Goal: Task Accomplishment & Management: Manage account settings

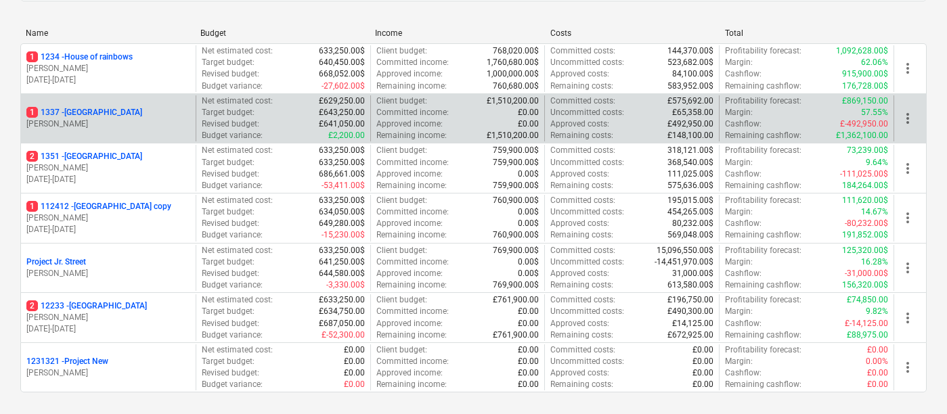
scroll to position [184, 0]
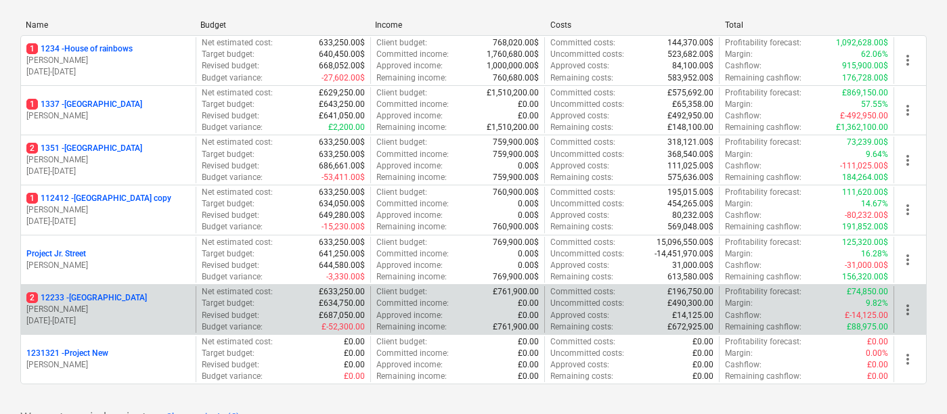
click at [115, 299] on div "2 [STREET_ADDRESS]" at bounding box center [108, 298] width 164 height 12
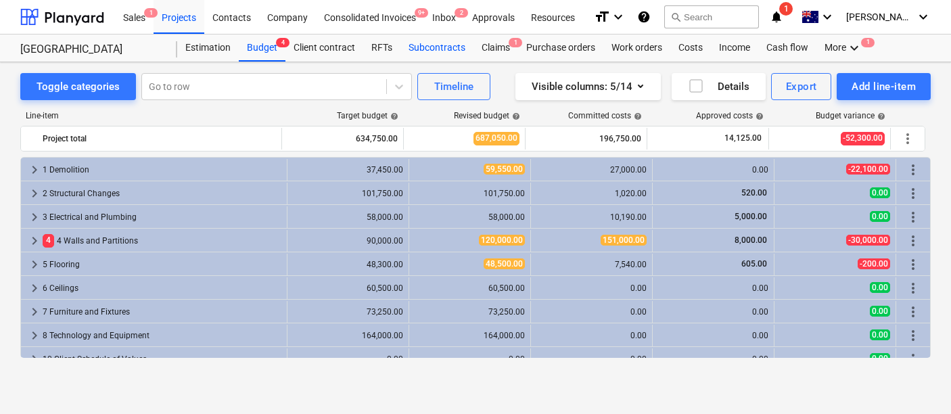
click at [435, 60] on div "Subcontracts" at bounding box center [437, 48] width 73 height 27
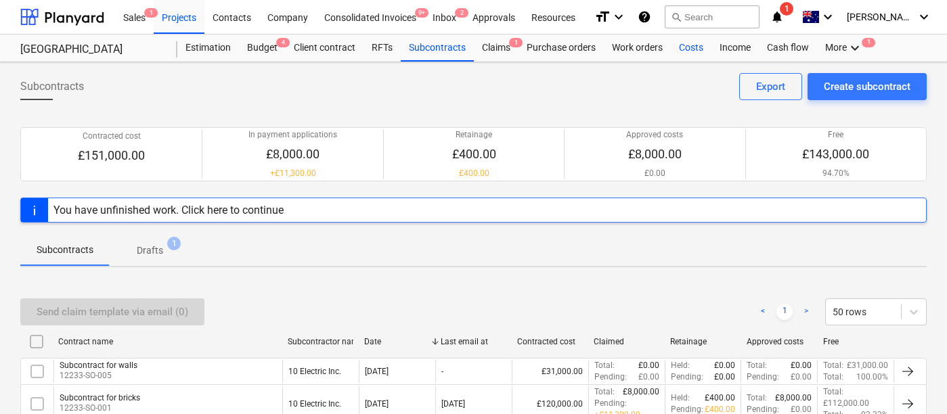
click at [671, 55] on div "Costs" at bounding box center [691, 48] width 41 height 27
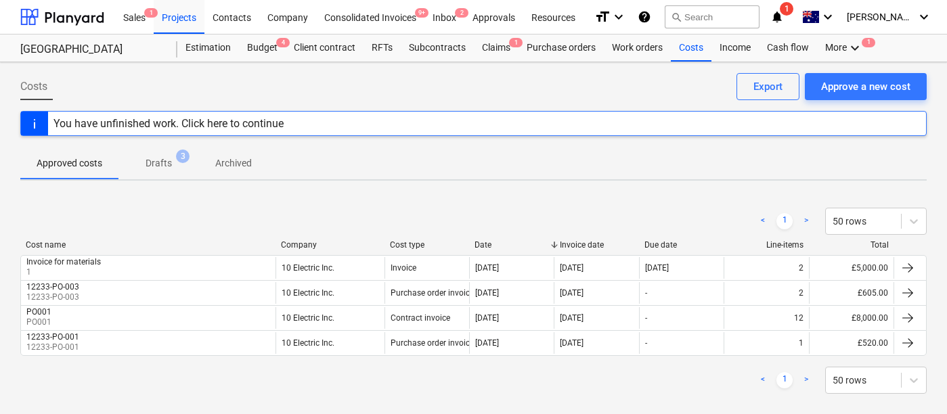
click at [545, 77] on div "Costs Approve a new cost Export" at bounding box center [473, 92] width 906 height 38
click at [849, 44] on icon "keyboard_arrow_down" at bounding box center [854, 48] width 16 height 16
click at [807, 86] on div "Files 1" at bounding box center [830, 81] width 65 height 12
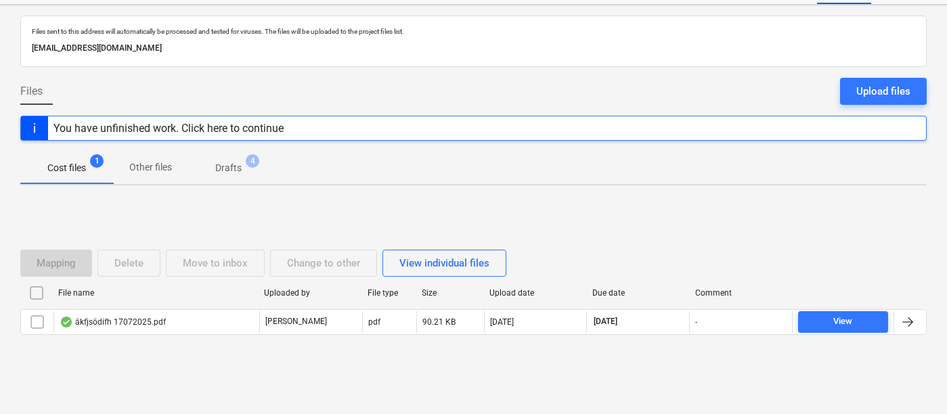
scroll to position [60, 0]
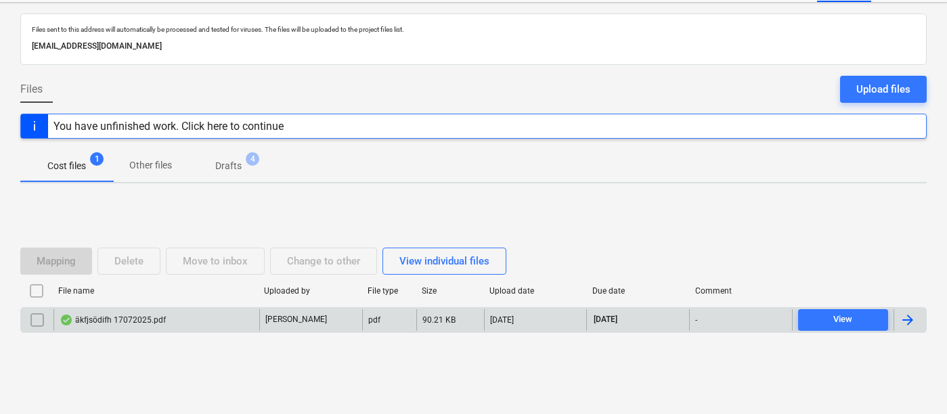
click at [128, 317] on div "äkfjsödifh 17072025.pdf" at bounding box center [113, 320] width 106 height 11
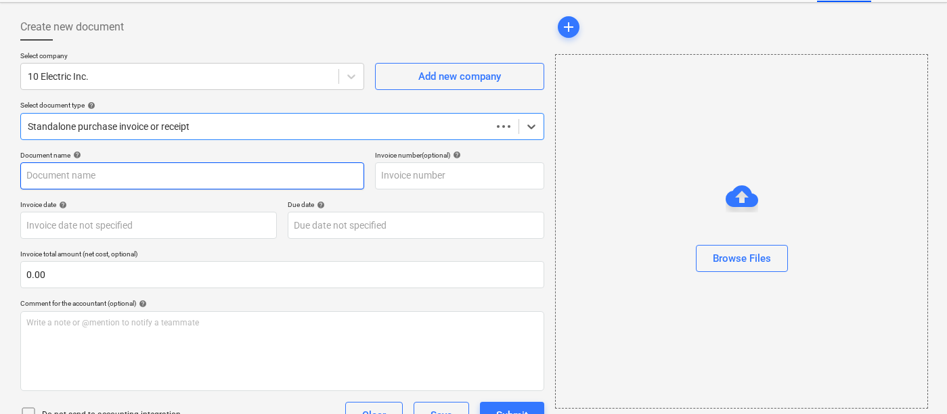
type input "17072025"
type input "[DATE]"
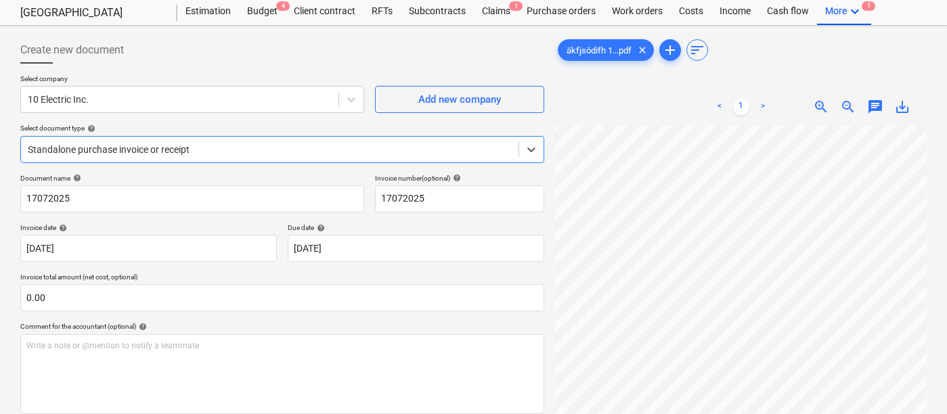
scroll to position [37, 0]
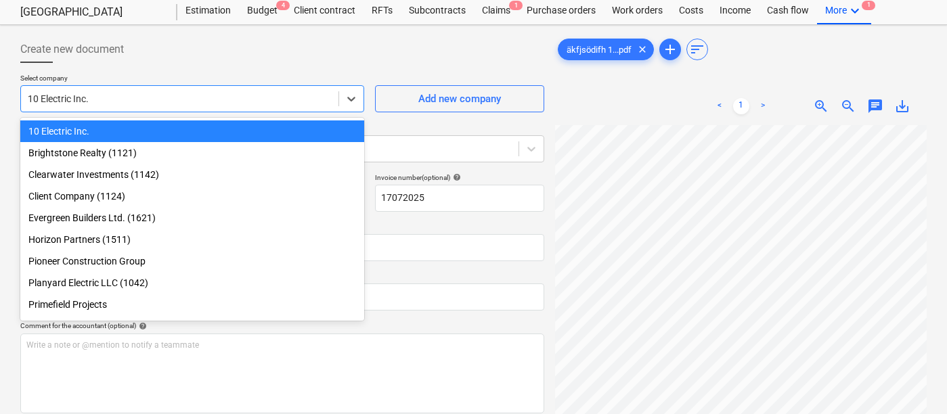
click at [171, 99] on div at bounding box center [180, 99] width 304 height 14
click at [136, 130] on div "10 Electric Inc." at bounding box center [192, 131] width 344 height 22
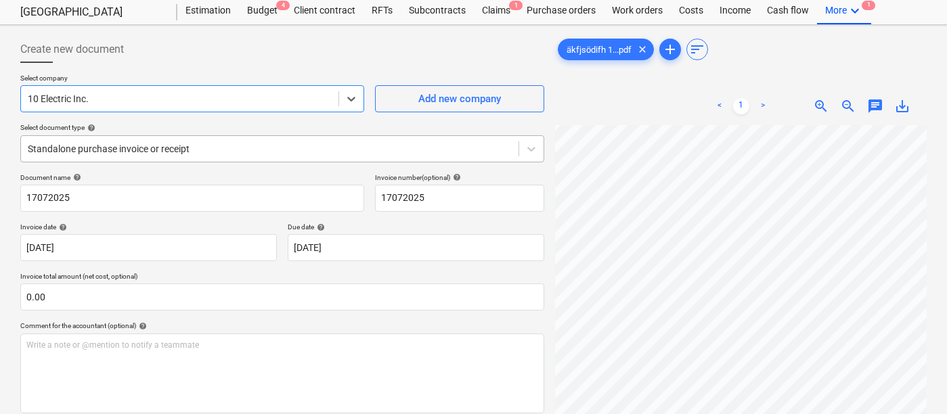
click at [138, 149] on div at bounding box center [270, 149] width 484 height 14
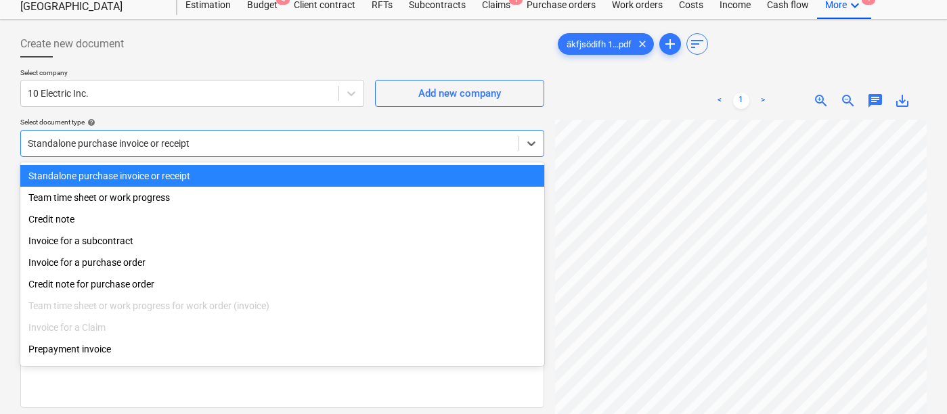
scroll to position [43, 0]
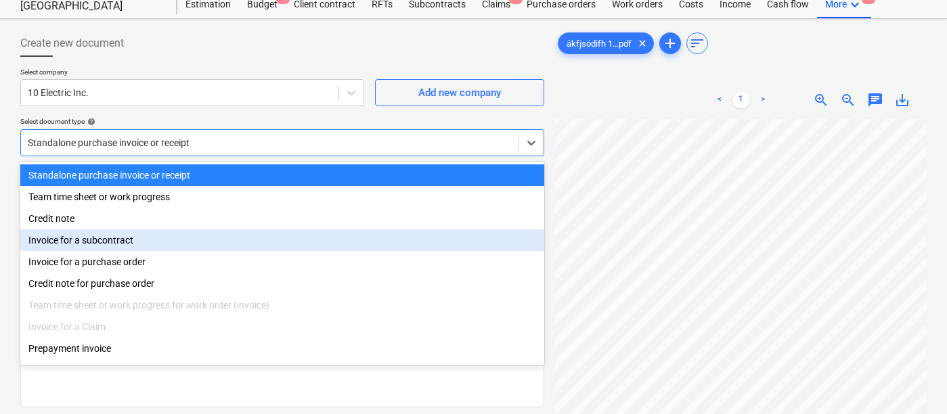
click at [120, 239] on div "Invoice for a subcontract" at bounding box center [282, 240] width 524 height 22
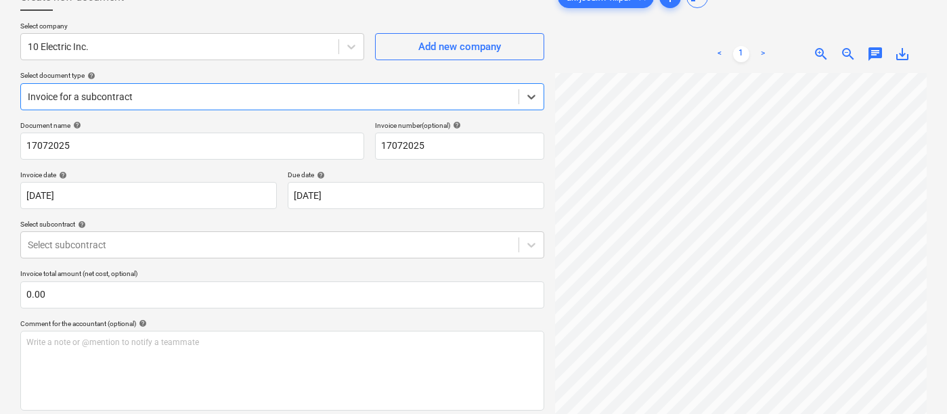
scroll to position [112, 0]
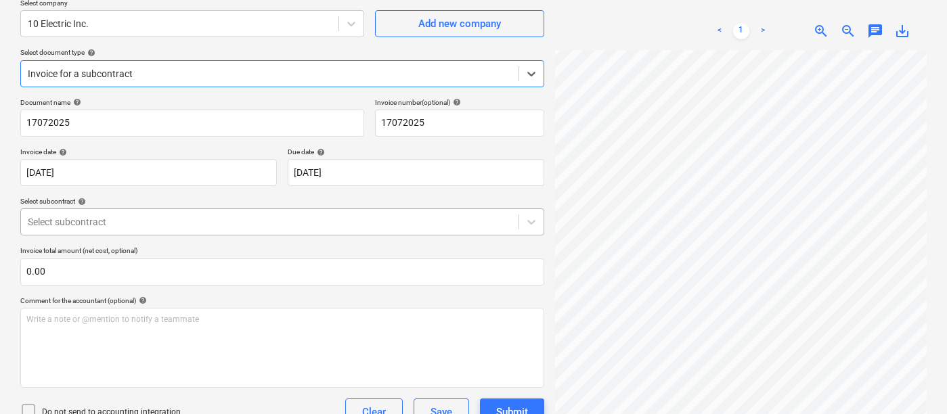
click at [136, 230] on div "Select subcontract" at bounding box center [269, 221] width 497 height 19
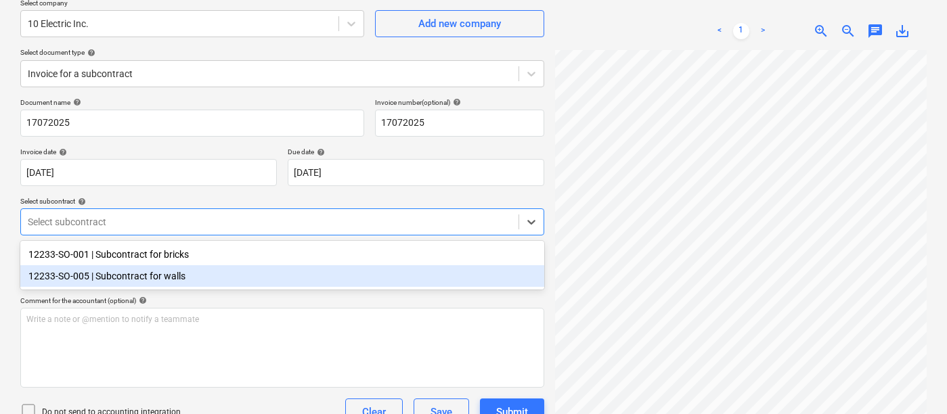
click at [183, 279] on div "12233-SO-005 | Subcontract for walls" at bounding box center [282, 276] width 524 height 22
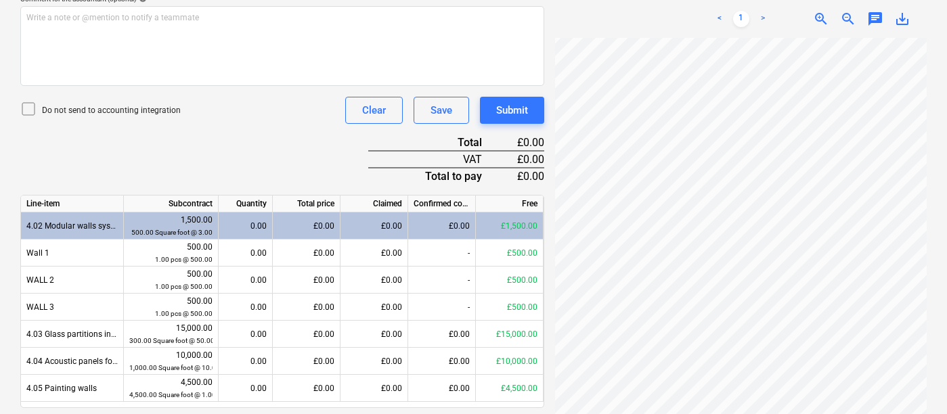
scroll to position [457, 0]
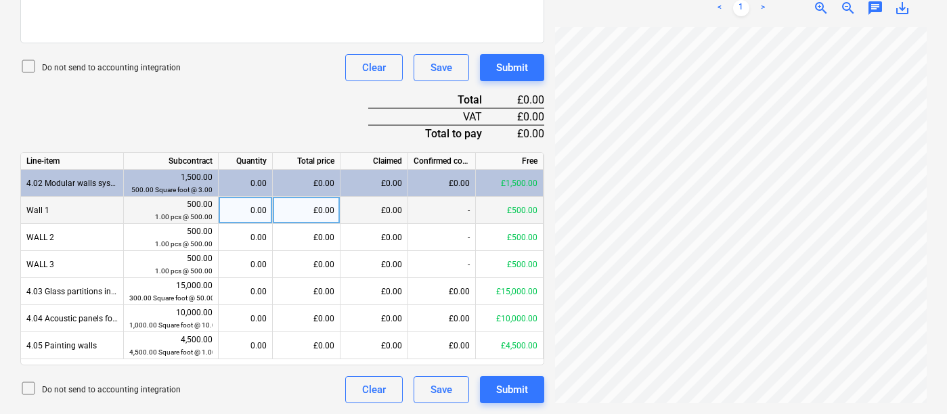
click at [315, 219] on div "£0.00" at bounding box center [307, 210] width 68 height 27
click at [269, 83] on div "Document name help 17072025 Invoice number (optional) help 17072025 Invoice dat…" at bounding box center [282, 79] width 524 height 650
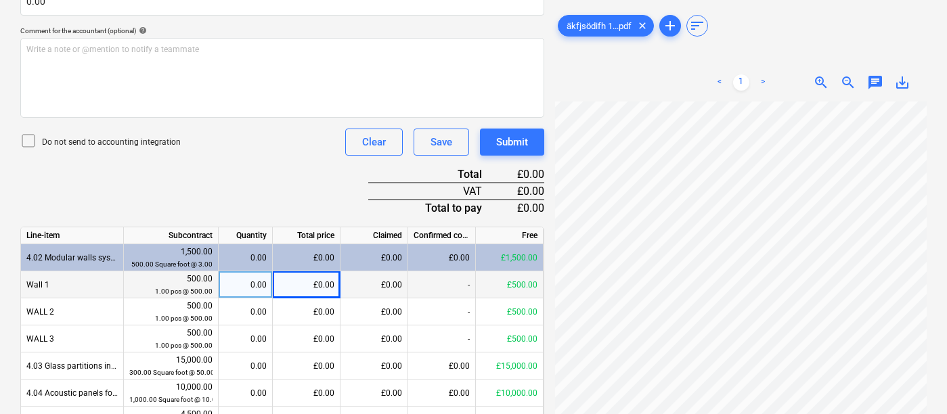
scroll to position [380, 0]
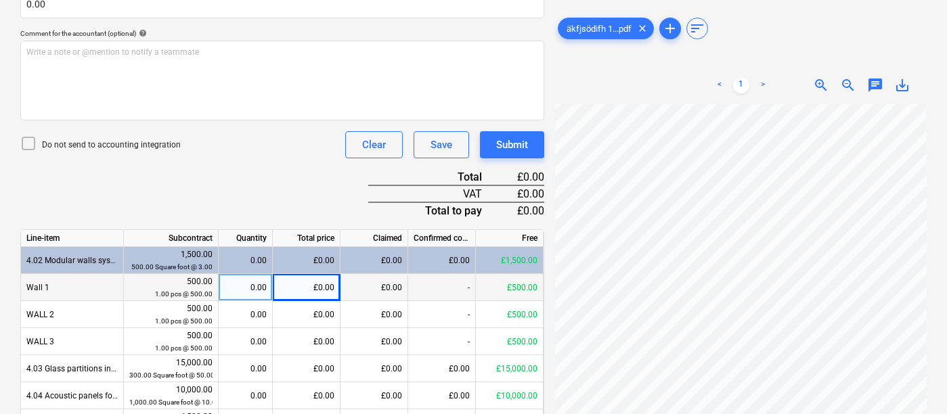
click at [872, 87] on span "chat" at bounding box center [875, 85] width 16 height 16
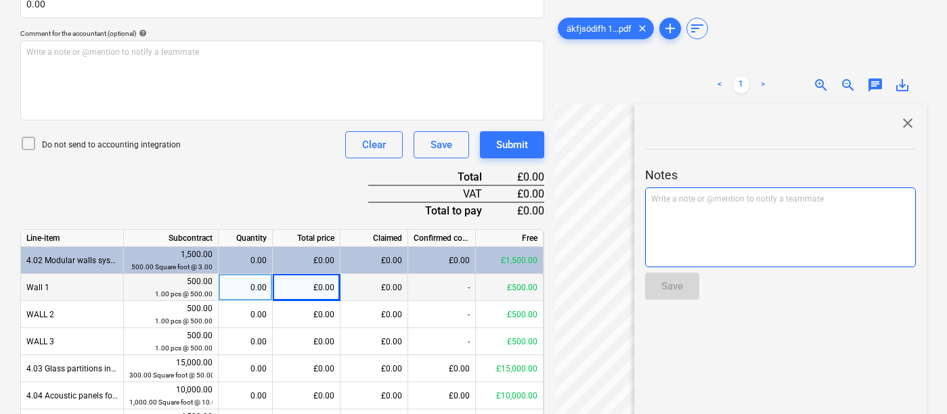
click at [789, 225] on div "Write a note or @mention to notify a teammate [PERSON_NAME]" at bounding box center [780, 227] width 271 height 80
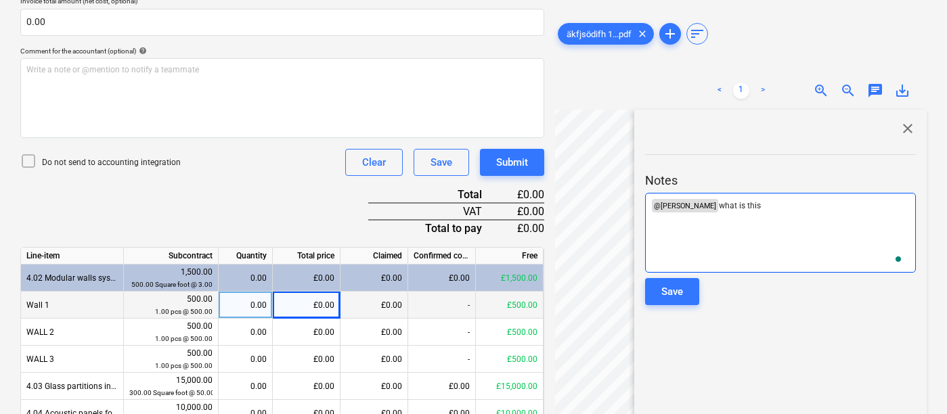
scroll to position [359, 0]
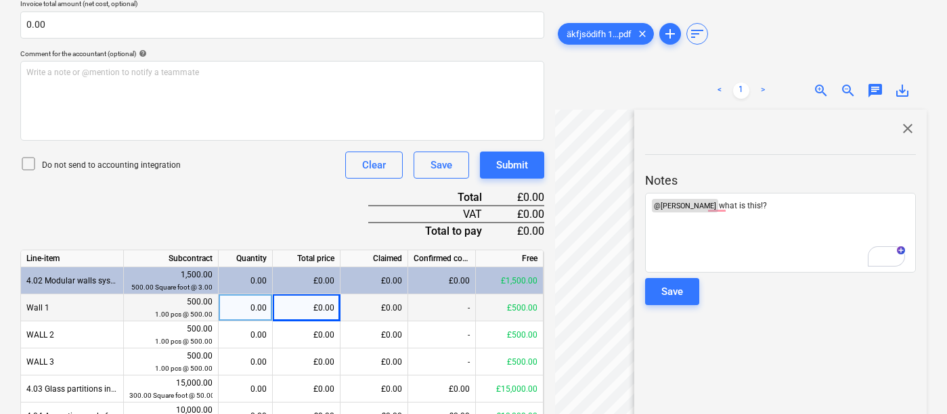
click at [680, 275] on div at bounding box center [780, 275] width 271 height 5
click at [673, 283] on div "Save" at bounding box center [672, 292] width 22 height 18
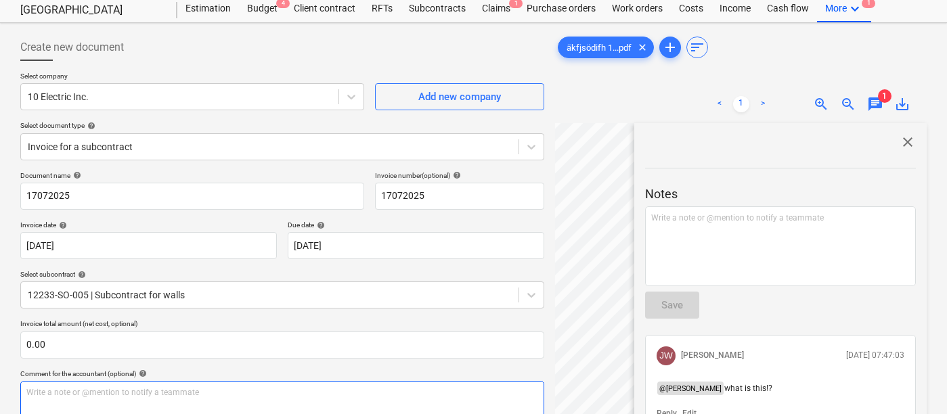
scroll to position [0, 0]
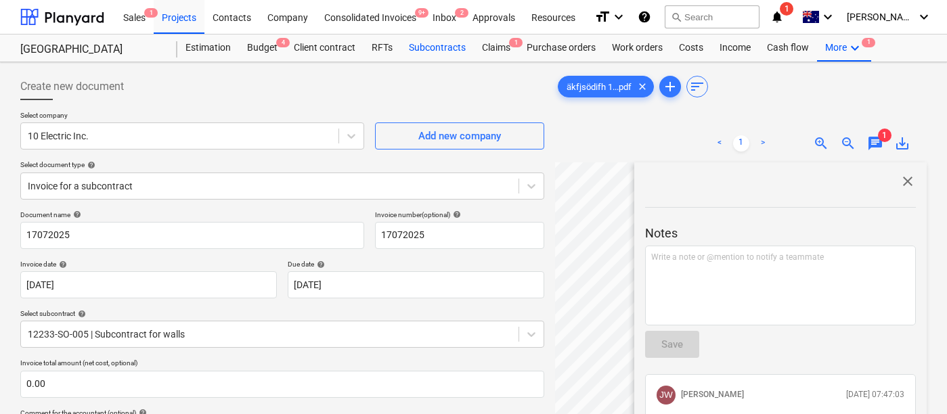
click at [426, 50] on div "Subcontracts" at bounding box center [437, 48] width 73 height 27
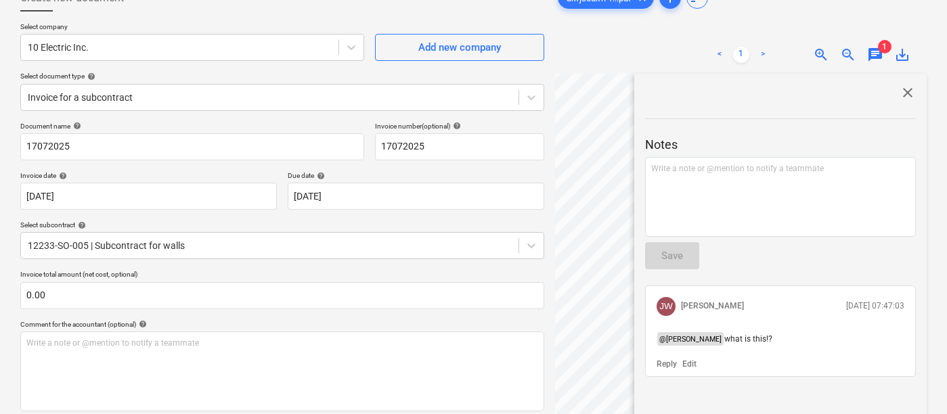
scroll to position [93, 0]
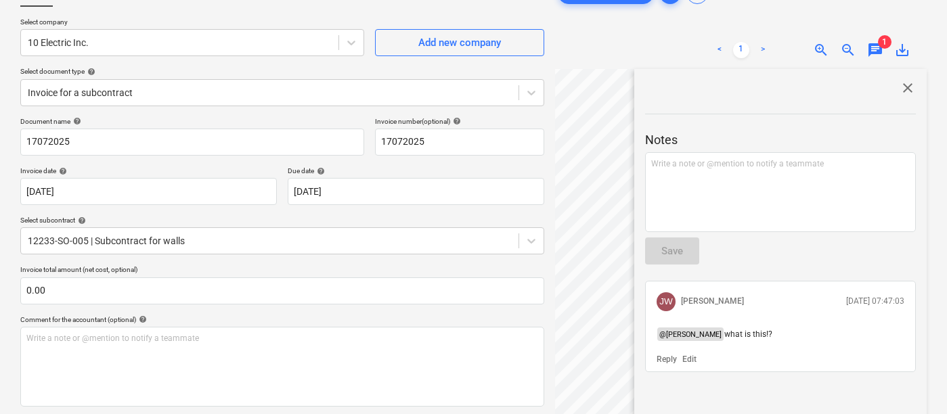
click at [907, 83] on span "close" at bounding box center [907, 88] width 16 height 16
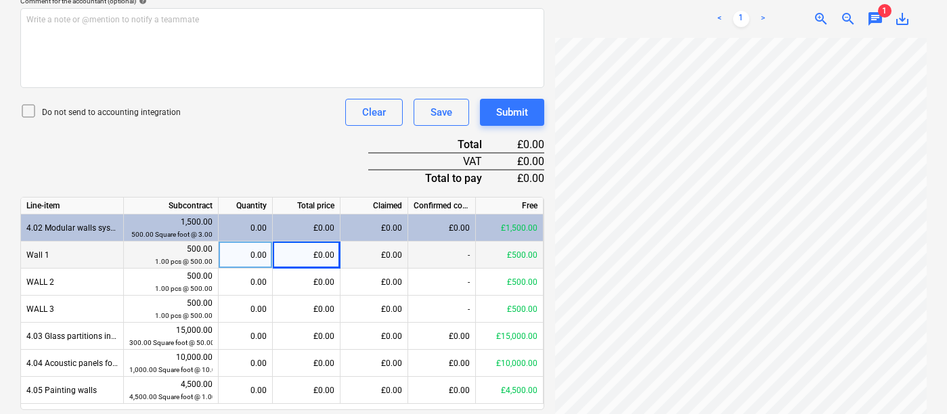
scroll to position [424, 0]
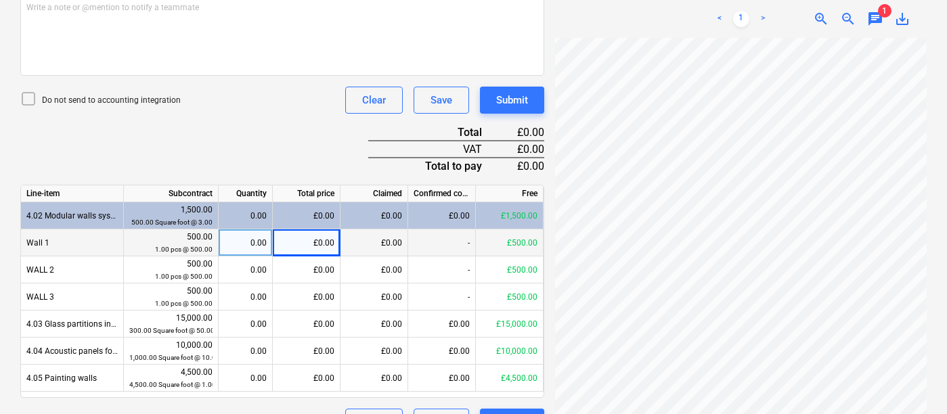
click at [317, 246] on div "£0.00" at bounding box center [307, 242] width 68 height 27
type input "5"
type input "250"
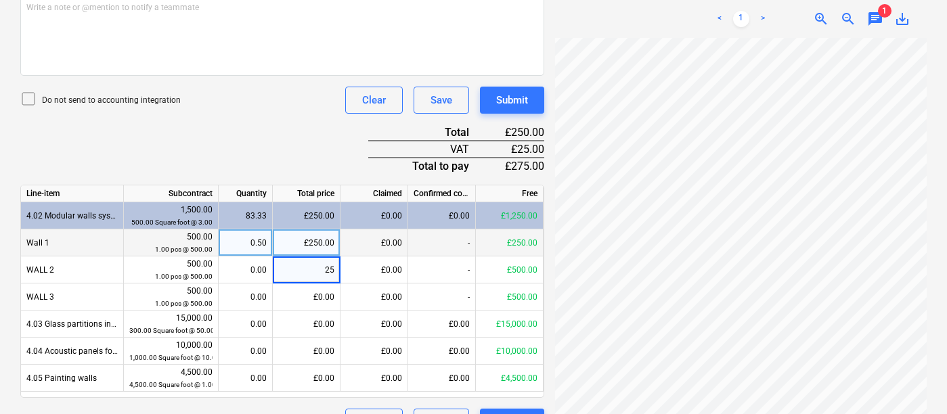
type input "250"
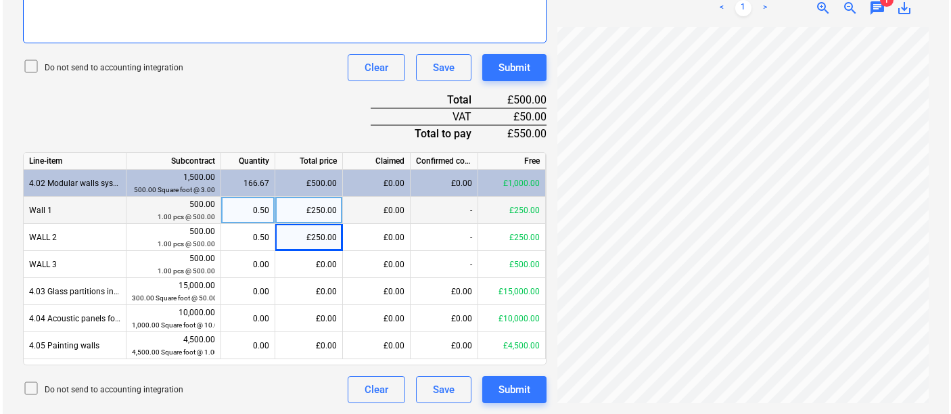
scroll to position [446, 0]
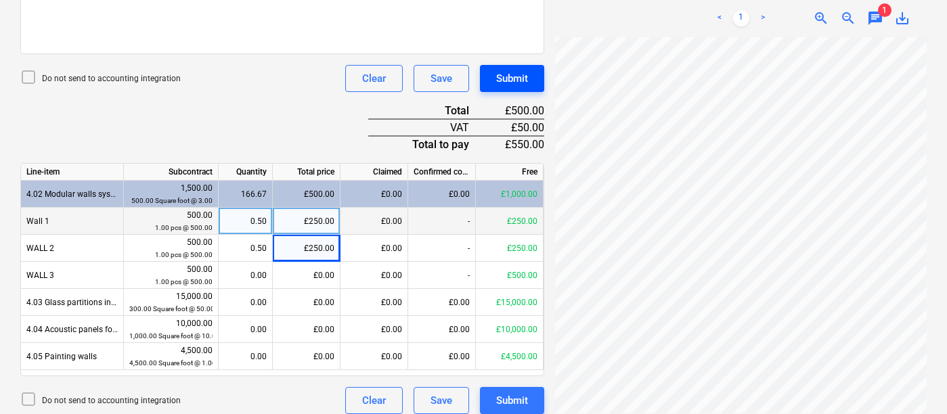
click at [517, 83] on div "Submit" at bounding box center [512, 79] width 32 height 18
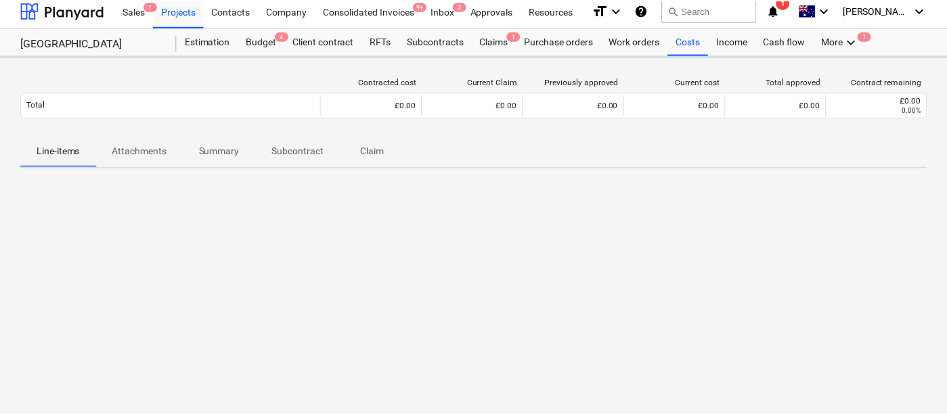
scroll to position [7, 0]
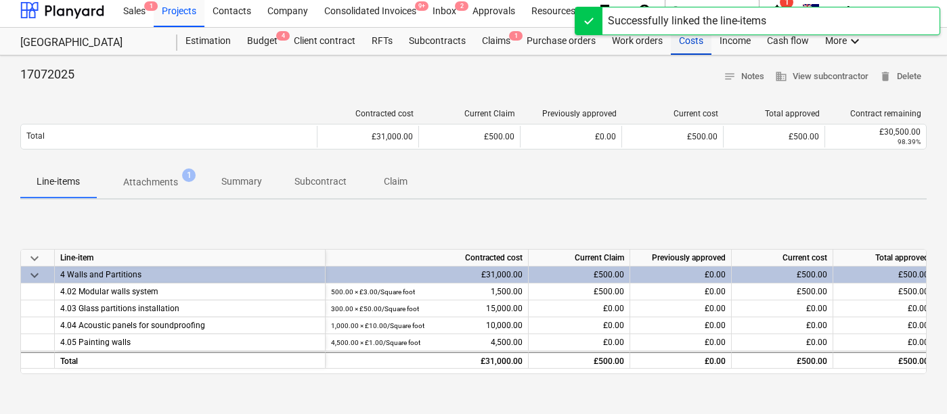
click at [687, 49] on div "Costs" at bounding box center [691, 41] width 41 height 27
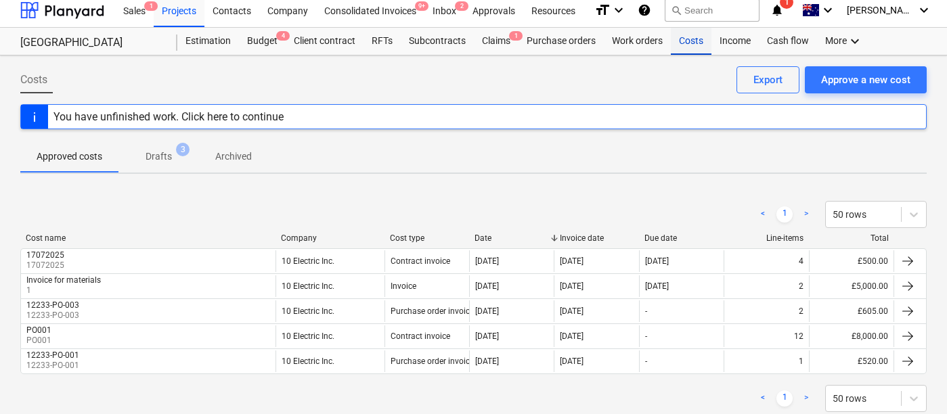
click at [679, 48] on div "Costs" at bounding box center [691, 41] width 41 height 27
click at [263, 43] on div "Budget 4" at bounding box center [262, 41] width 47 height 27
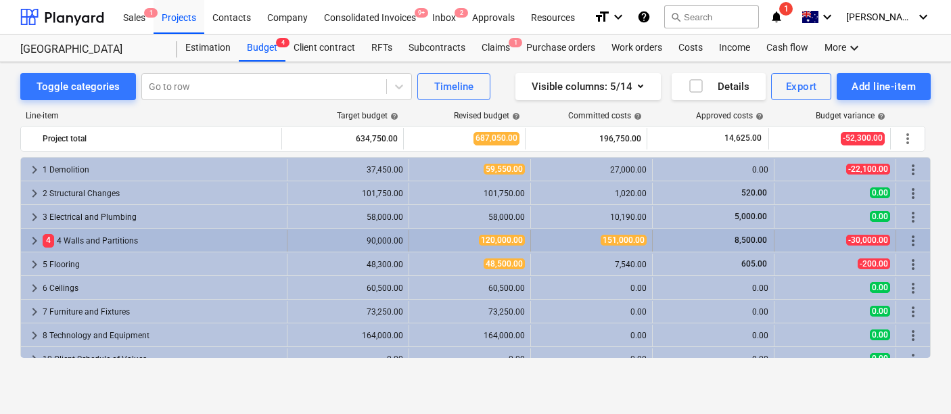
click at [21, 242] on div "keyboard_arrow_right 4 4 Walls and Partitions" at bounding box center [154, 241] width 267 height 22
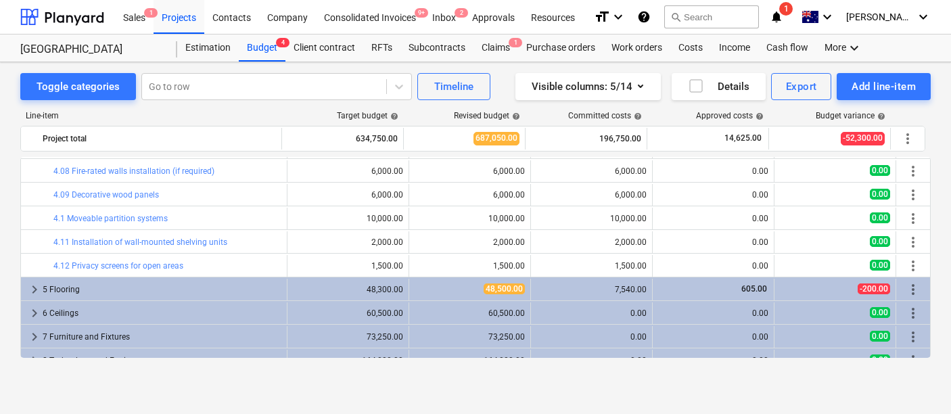
scroll to position [258, 0]
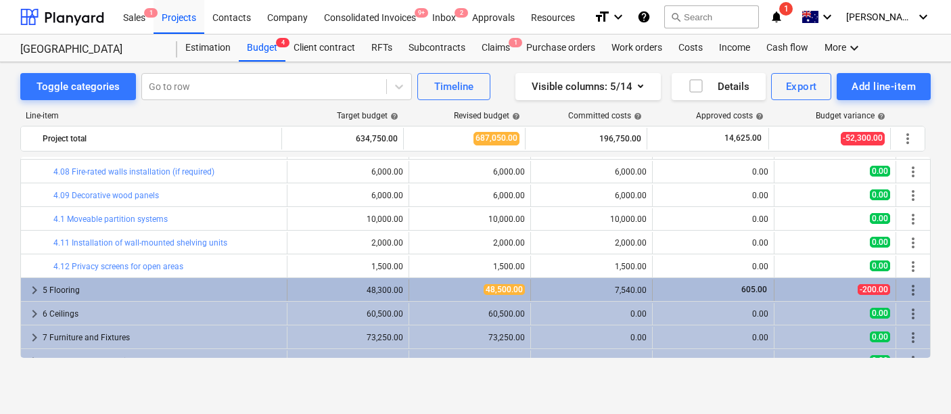
click at [30, 285] on span "keyboard_arrow_right" at bounding box center [34, 290] width 16 height 16
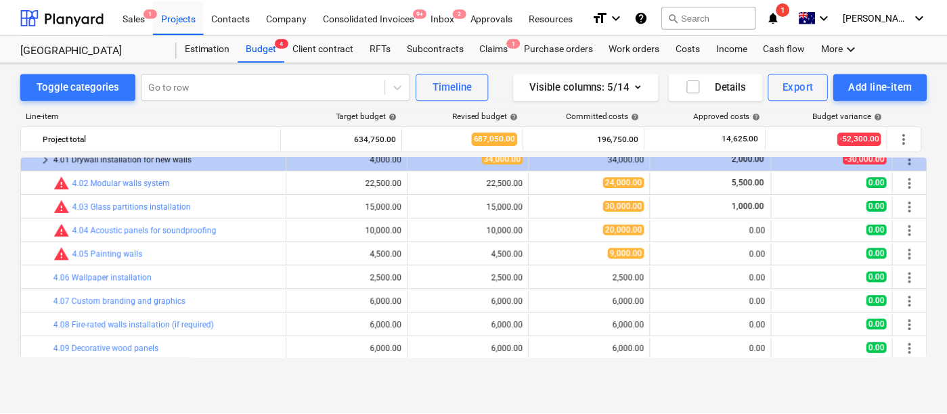
scroll to position [63, 0]
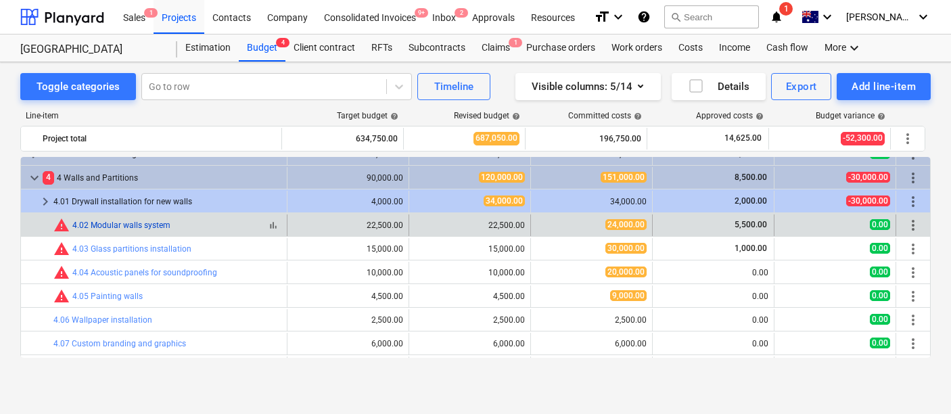
click at [144, 227] on link "4.02 Modular walls system" at bounding box center [121, 225] width 98 height 9
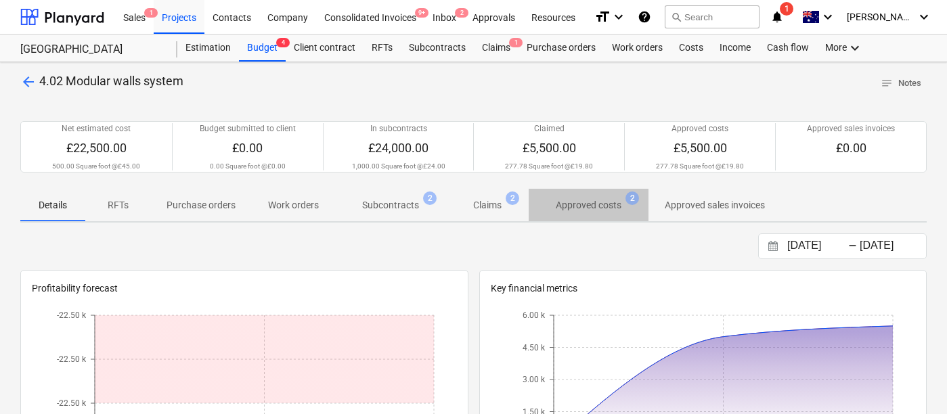
click at [583, 208] on p "Approved costs" at bounding box center [589, 205] width 66 height 14
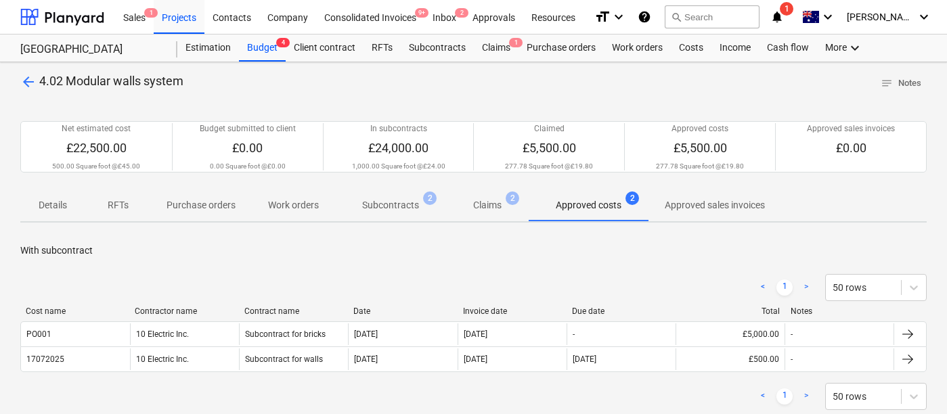
scroll to position [47, 0]
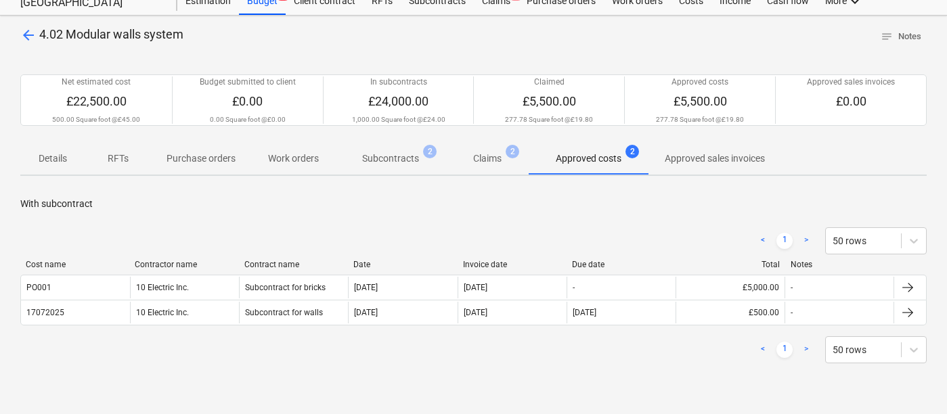
click at [34, 42] on span "arrow_back" at bounding box center [28, 35] width 16 height 16
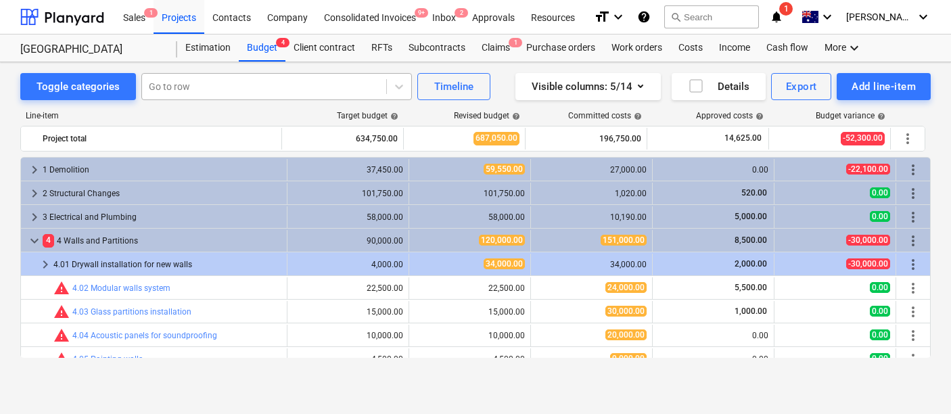
scroll to position [63, 0]
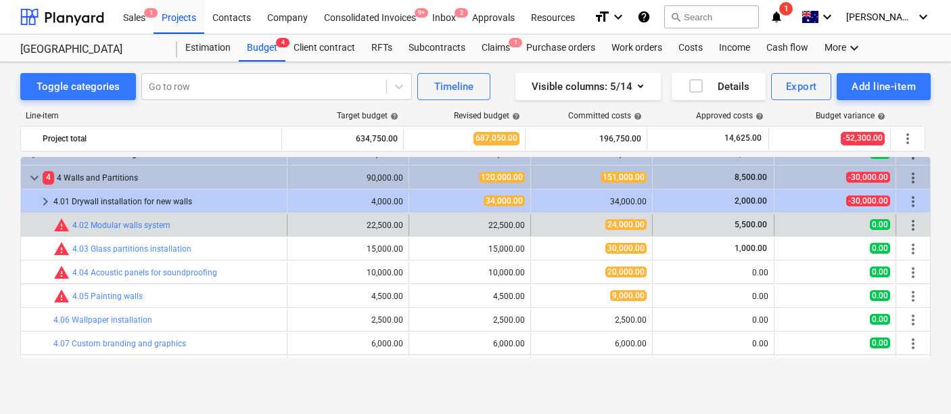
click at [64, 234] on div "bar_chart warning 4.02 Modular walls system" at bounding box center [167, 225] width 228 height 22
drag, startPoint x: 600, startPoint y: 225, endPoint x: 635, endPoint y: 229, distance: 35.4
click at [635, 229] on div "24,000.00" at bounding box center [592, 225] width 110 height 12
drag, startPoint x: 478, startPoint y: 224, endPoint x: 518, endPoint y: 225, distance: 39.9
click at [518, 225] on div "22,500.00" at bounding box center [470, 225] width 110 height 9
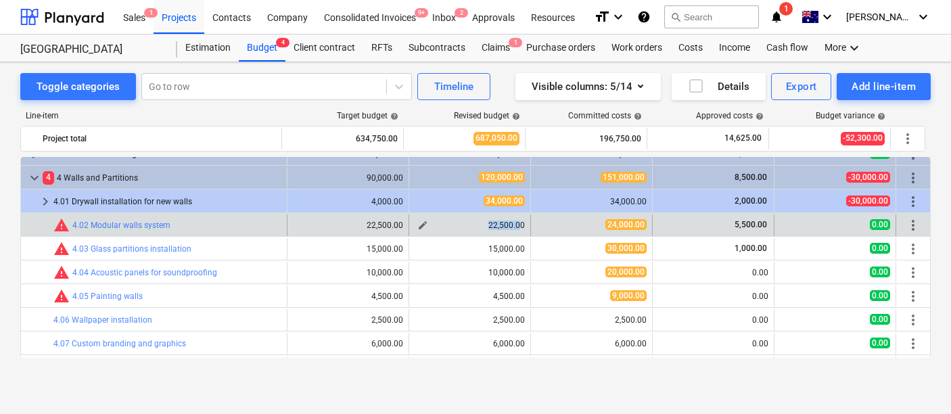
click at [459, 222] on div "22,500.00" at bounding box center [470, 225] width 110 height 9
click at [422, 223] on span "edit" at bounding box center [422, 225] width 11 height 11
type textarea "x"
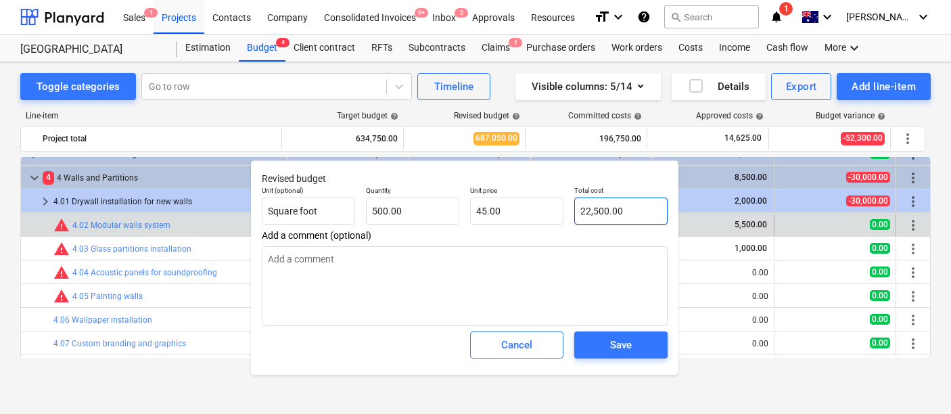
type input "22500"
click at [581, 211] on input "22500" at bounding box center [620, 211] width 93 height 27
type textarea "x"
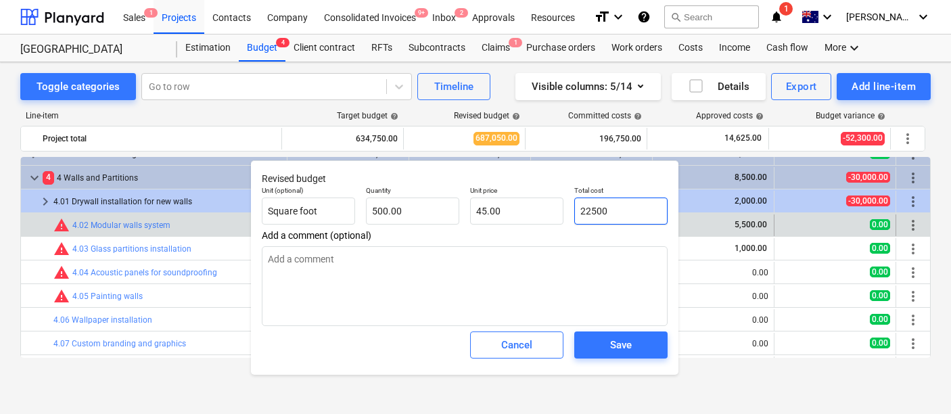
type input "2"
type input "0.00"
type textarea "x"
type input "24"
type input "0.05"
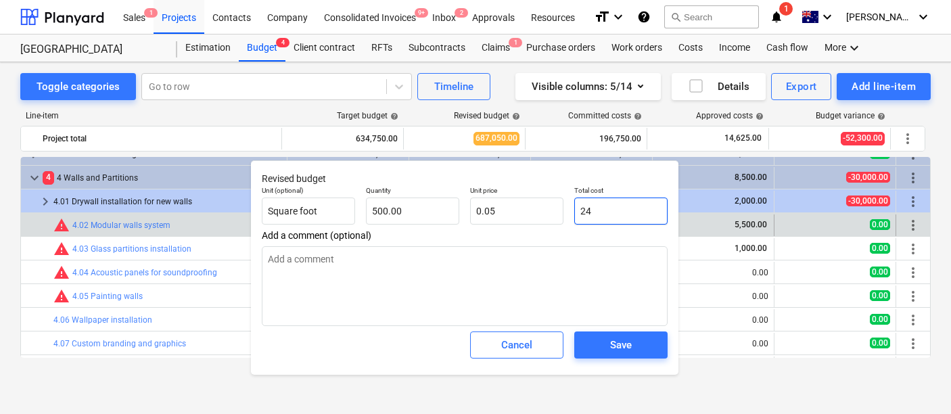
type textarea "x"
type input "240"
type input "0.48"
type textarea "x"
type input "2400"
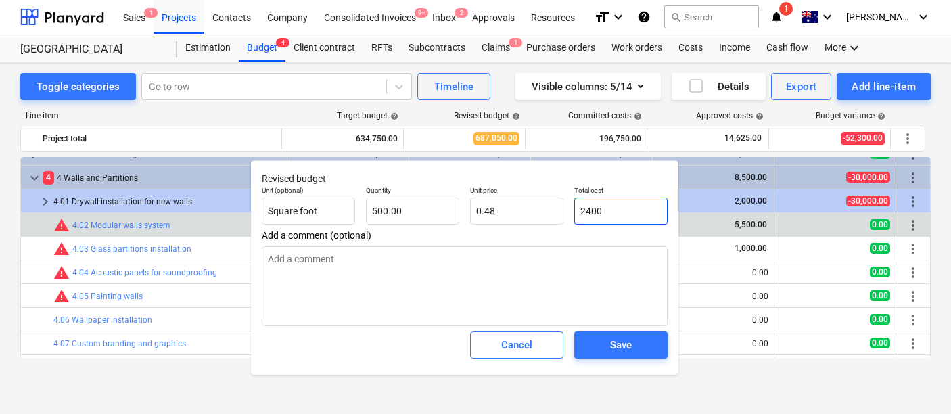
type input "4.80"
type textarea "x"
type input "24000"
type input "48.00"
type input "24000"
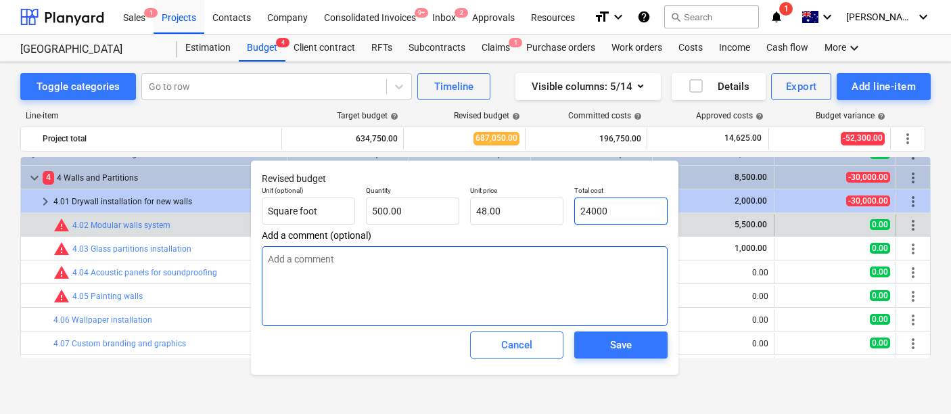
type textarea "x"
type input "24,000.00"
type textarea "x"
type textarea "I"
type textarea "x"
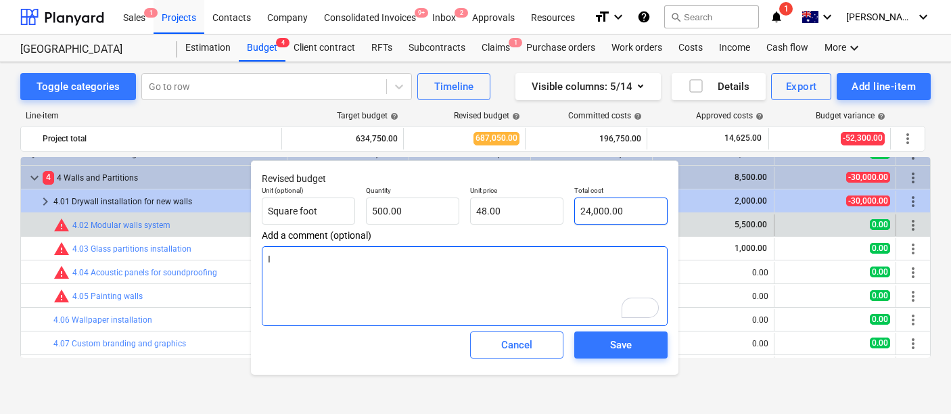
type textarea "In"
type textarea "x"
type textarea "Inc"
type textarea "x"
type textarea "Incr"
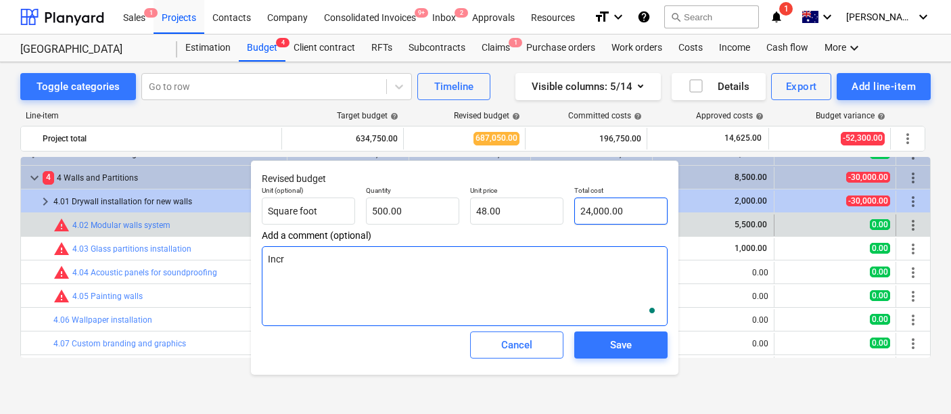
type textarea "x"
type textarea "Incre"
type textarea "x"
type textarea "Increa"
type textarea "x"
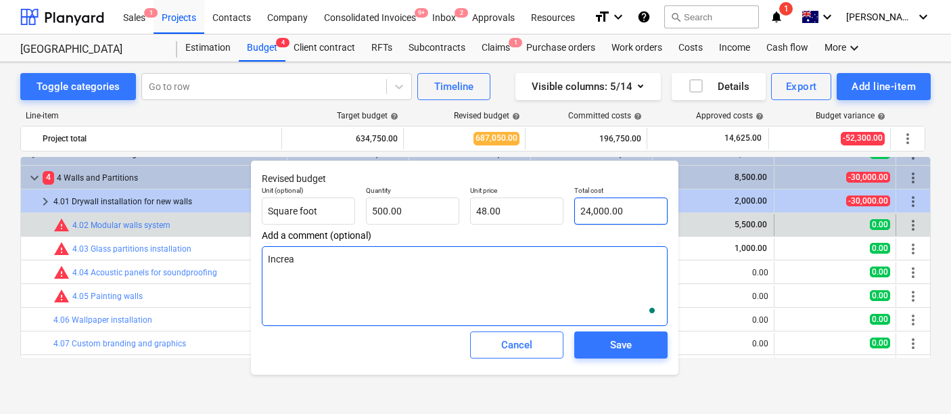
type textarea "Increat"
type textarea "x"
type textarea "Increa"
type textarea "x"
type textarea "Increas"
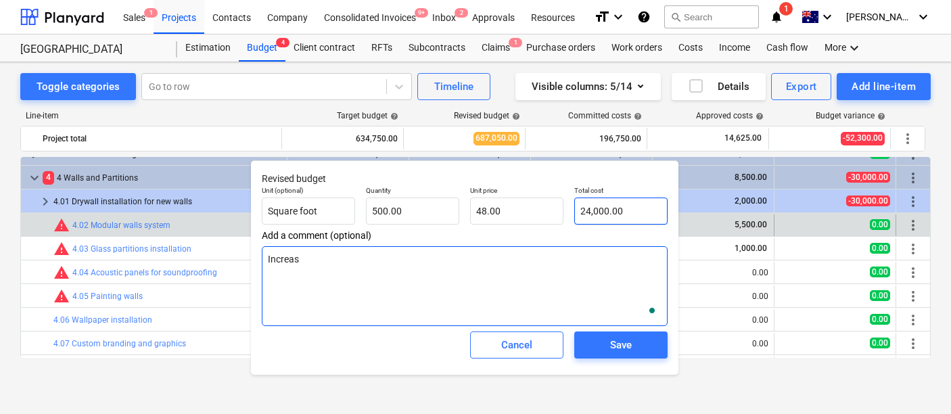
type textarea "x"
type textarea "Increase"
type textarea "x"
type textarea "Increase"
type textarea "x"
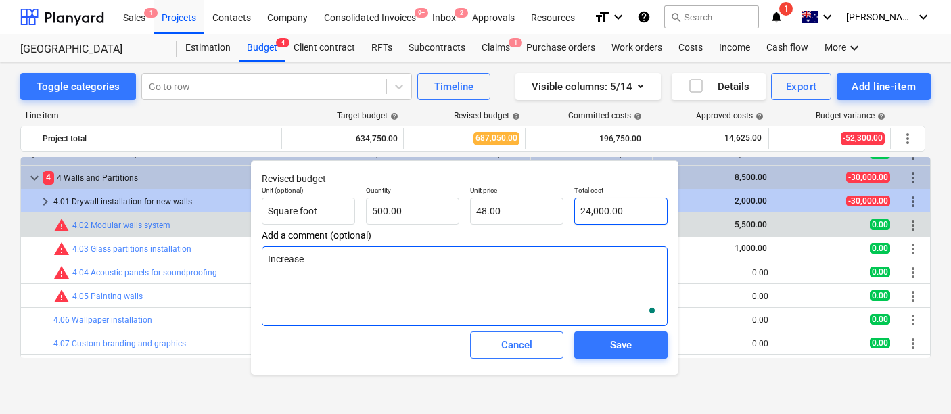
type textarea "Increase d"
type textarea "x"
type textarea "Increase du"
type textarea "x"
type textarea "Increase due"
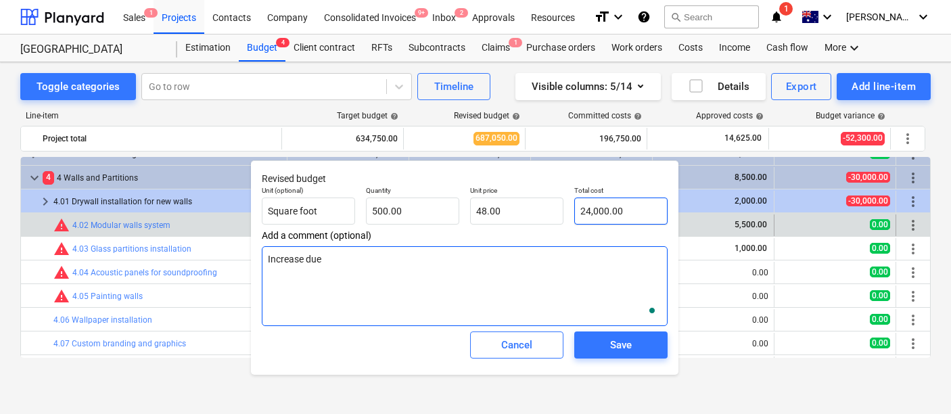
type textarea "x"
type textarea "Increase due t"
type textarea "x"
type textarea "Increase due to"
type textarea "x"
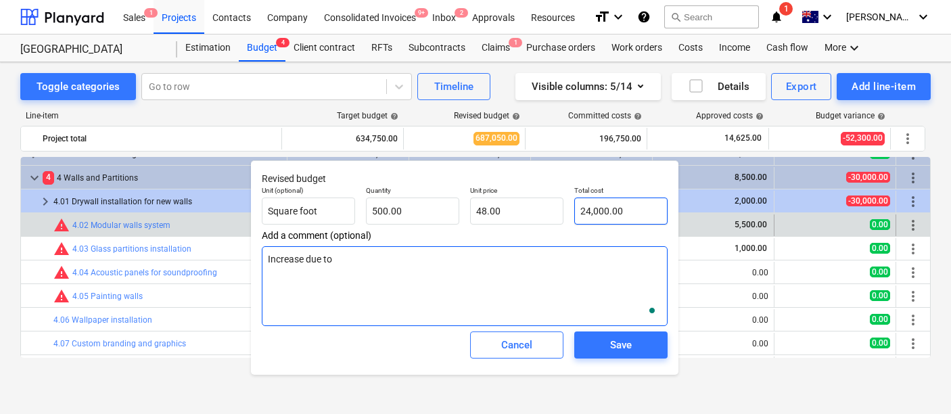
type textarea "Increase due to"
type textarea "x"
type textarea "Increase due to p"
type textarea "x"
type textarea "Increase due to pri"
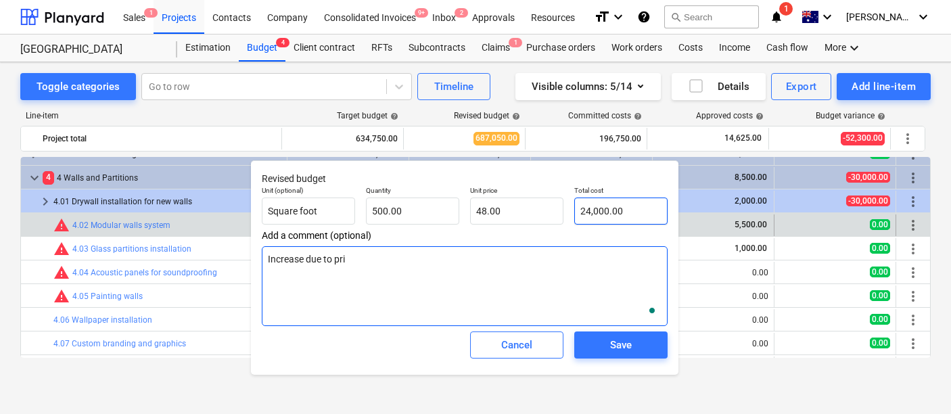
type textarea "x"
type textarea "Increase due to pric"
type textarea "x"
type textarea "Increase due to price"
type textarea "x"
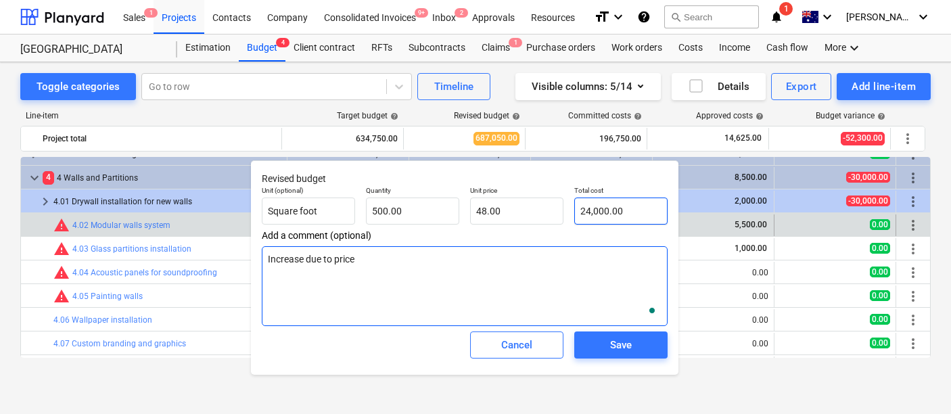
type textarea "Increase due to price c"
type textarea "x"
type textarea "Increase due to price ch"
type textarea "x"
type textarea "Increase due to price cha"
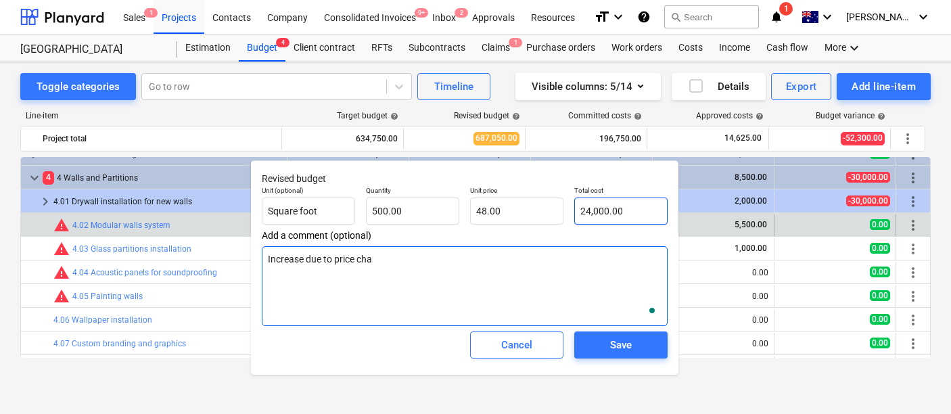
type textarea "x"
type textarea "Increase due to price [PERSON_NAME]"
type textarea "x"
type textarea "Increase due to price change"
type textarea "x"
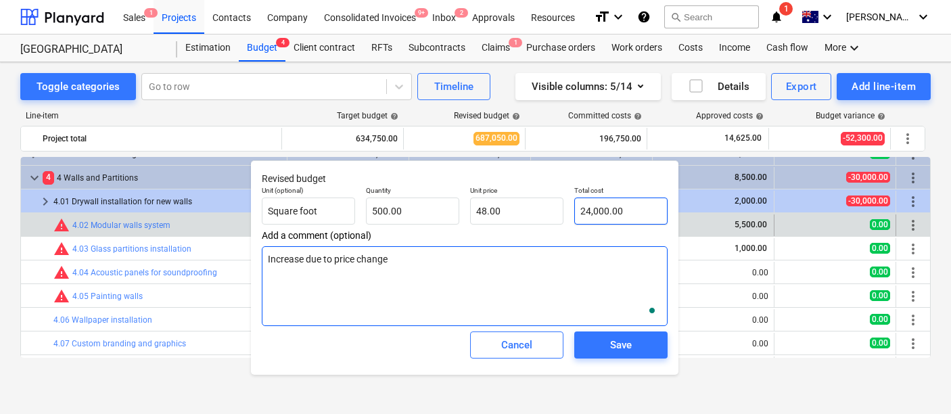
type textarea "Increase due to price changes"
type textarea "x"
type textarea "Increase due to price changes."
type textarea "x"
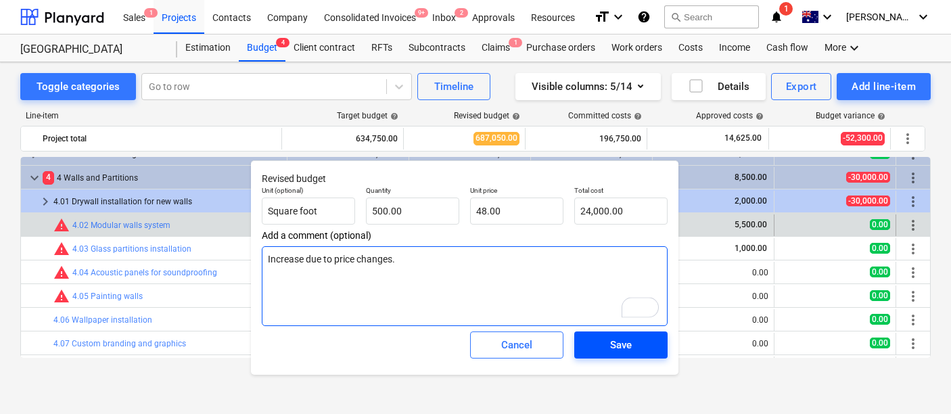
type textarea "Increase due to price changes."
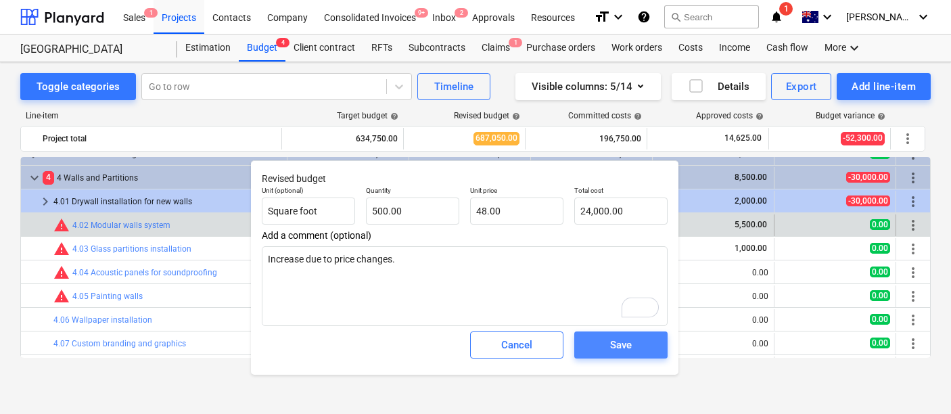
click at [612, 342] on div "Save" at bounding box center [621, 345] width 22 height 18
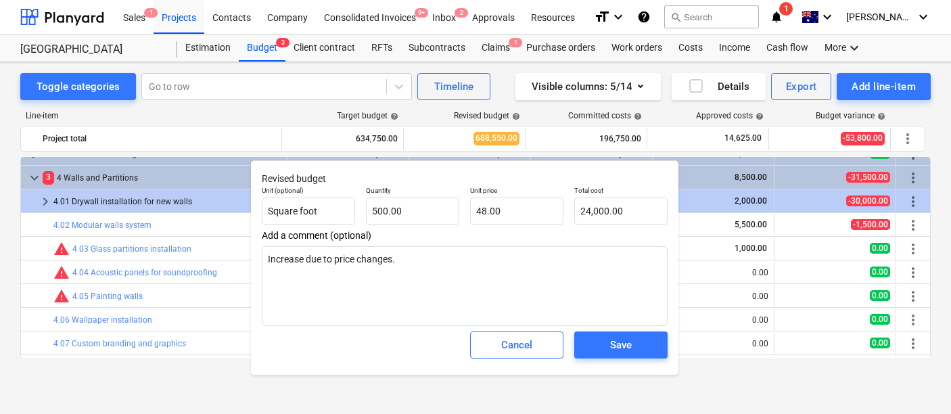
type textarea "x"
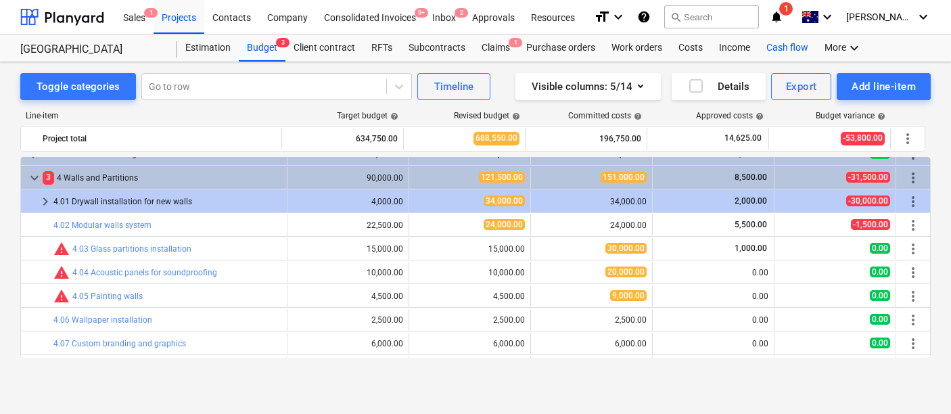
click at [787, 47] on div "Cash flow" at bounding box center [788, 48] width 58 height 27
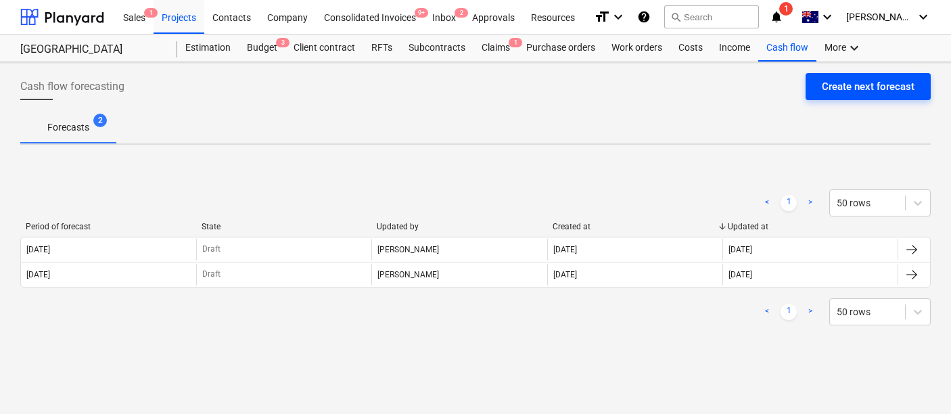
click at [846, 91] on div "Create next forecast" at bounding box center [868, 87] width 93 height 18
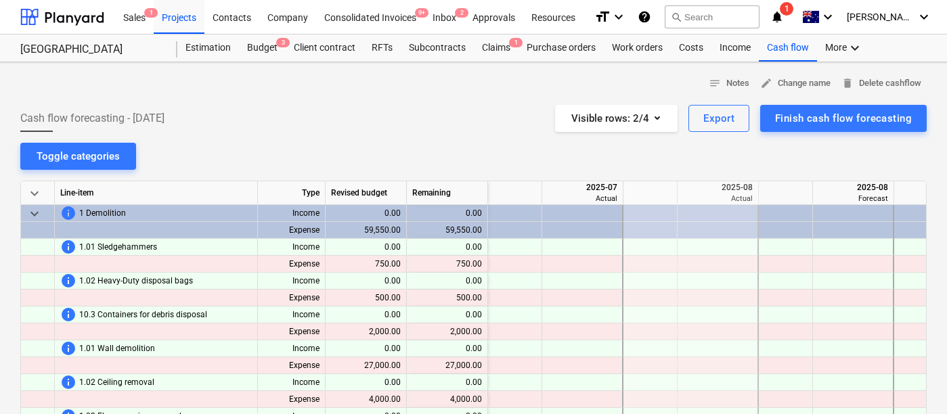
scroll to position [0, 108]
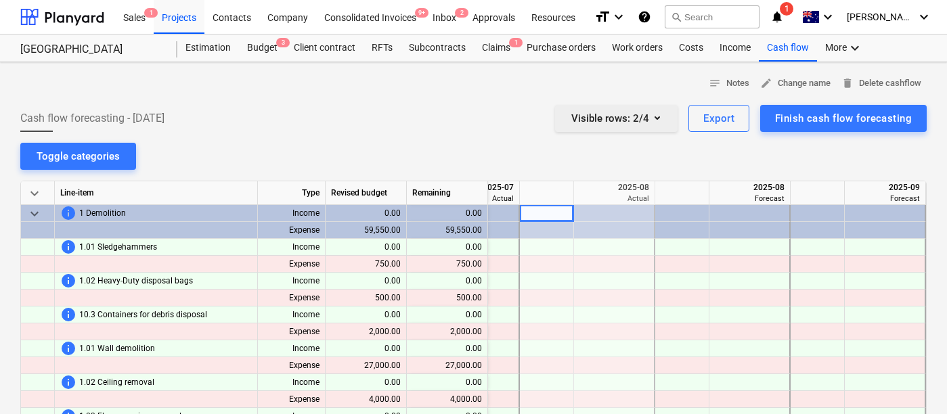
click at [673, 106] on button "Visible rows : 2/4" at bounding box center [616, 118] width 122 height 27
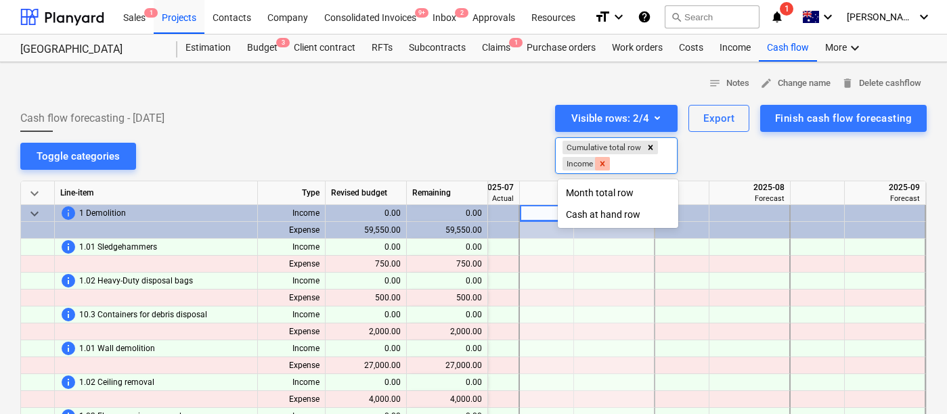
click at [607, 166] on icon "Remove Income" at bounding box center [601, 163] width 9 height 9
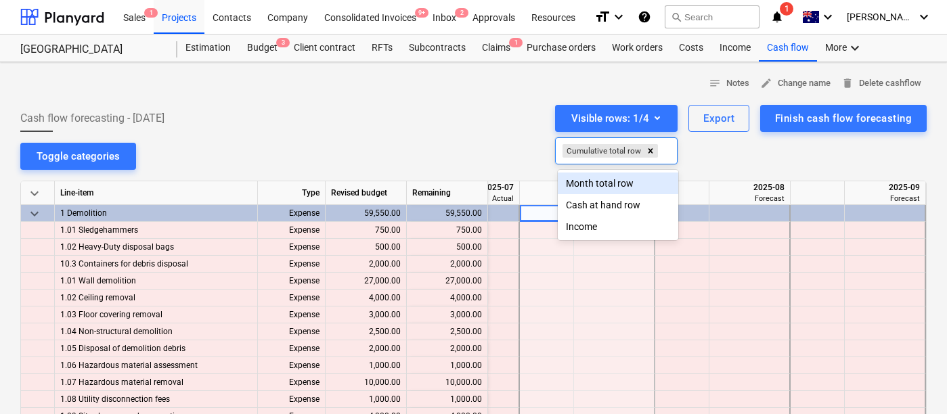
click at [457, 116] on div at bounding box center [473, 207] width 947 height 414
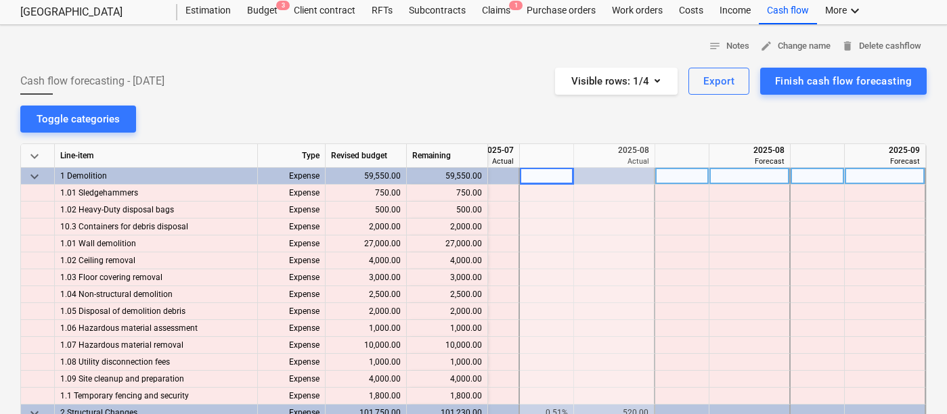
click at [799, 179] on div at bounding box center [817, 176] width 54 height 17
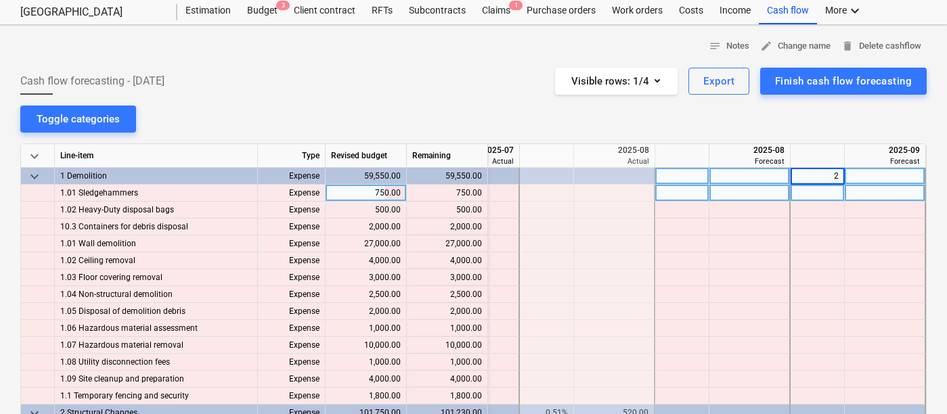
type input "25"
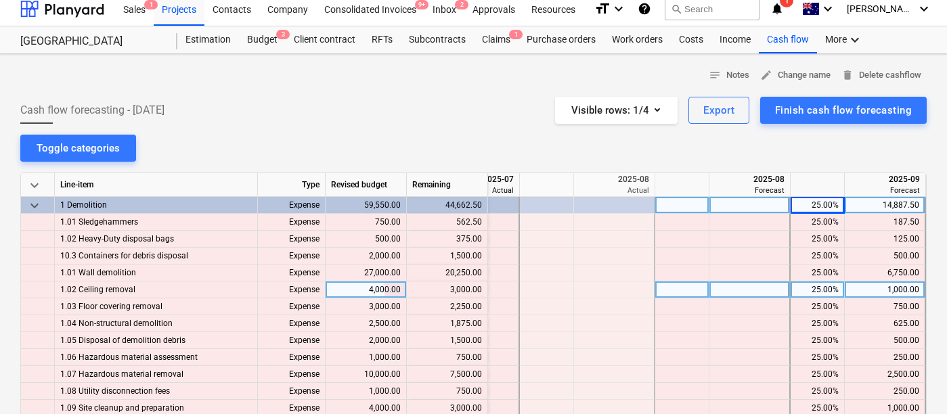
scroll to position [7, 0]
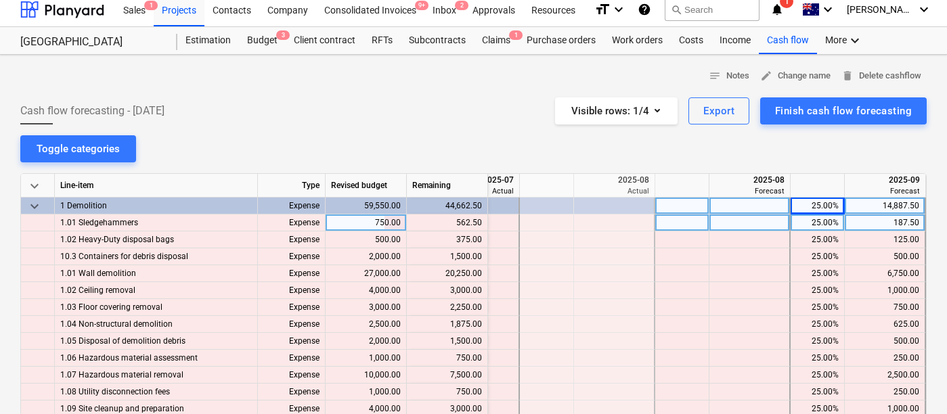
click at [884, 225] on div "187.50" at bounding box center [884, 222] width 69 height 17
click at [589, 154] on div "notes Notes edit Change name delete Delete cashflow Cash flow forecasting - [DA…" at bounding box center [473, 364] width 947 height 619
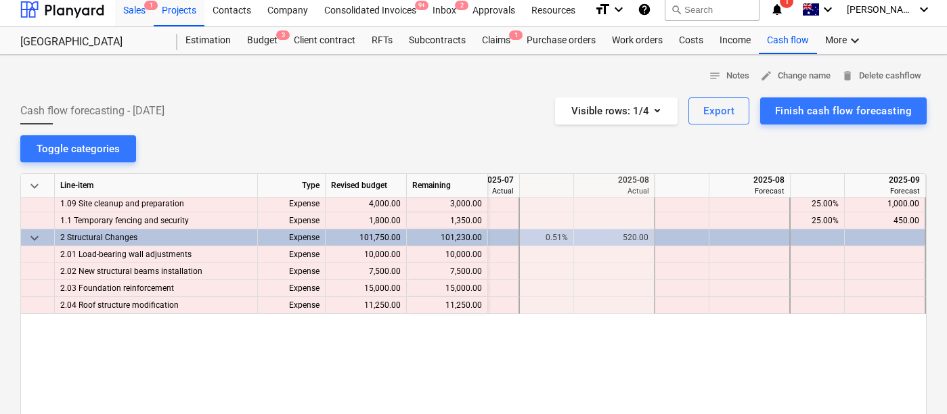
scroll to position [0, 108]
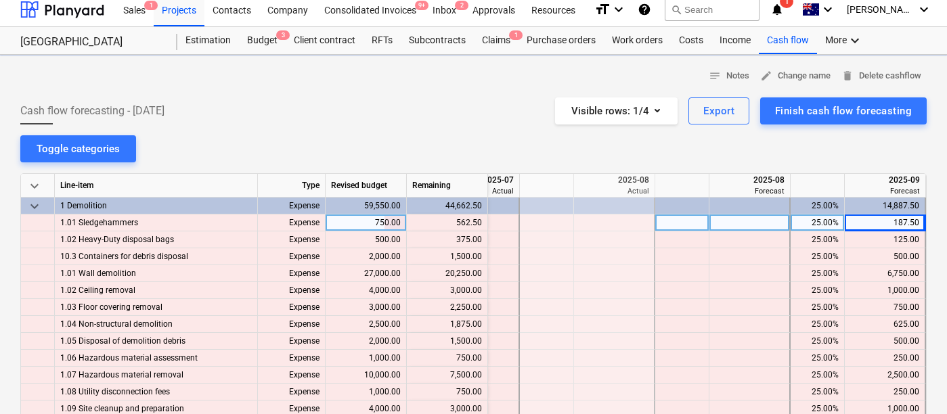
click at [35, 179] on span "keyboard_arrow_down" at bounding box center [34, 186] width 16 height 16
click at [33, 184] on span "keyboard_arrow_down" at bounding box center [34, 186] width 16 height 16
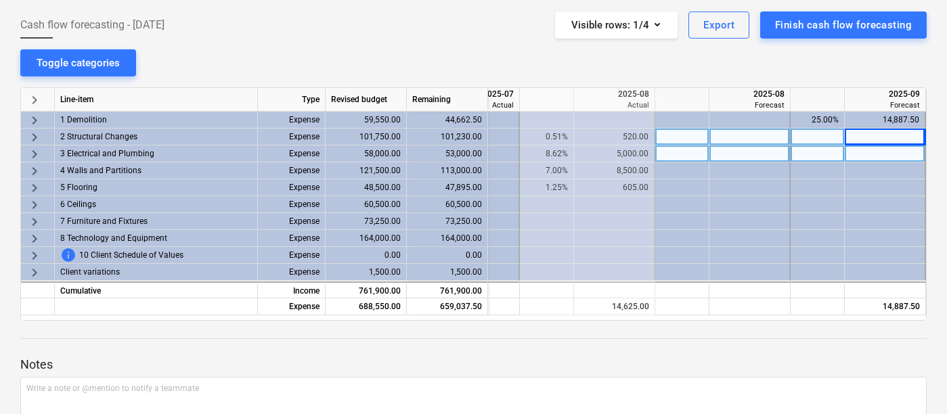
scroll to position [101, 0]
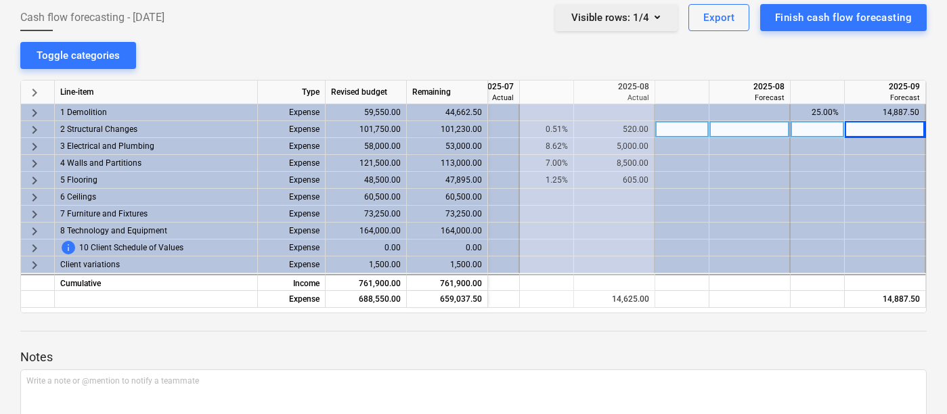
click at [635, 18] on div "Visible rows : 1/4" at bounding box center [616, 18] width 90 height 18
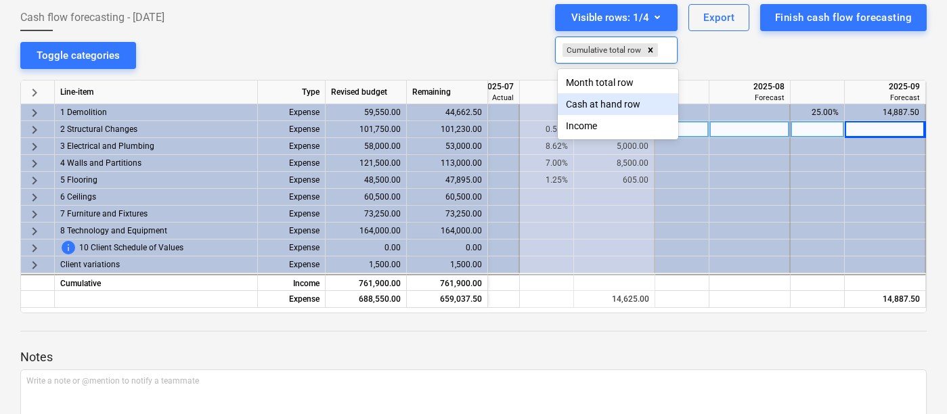
click at [584, 125] on div "Income" at bounding box center [618, 126] width 120 height 22
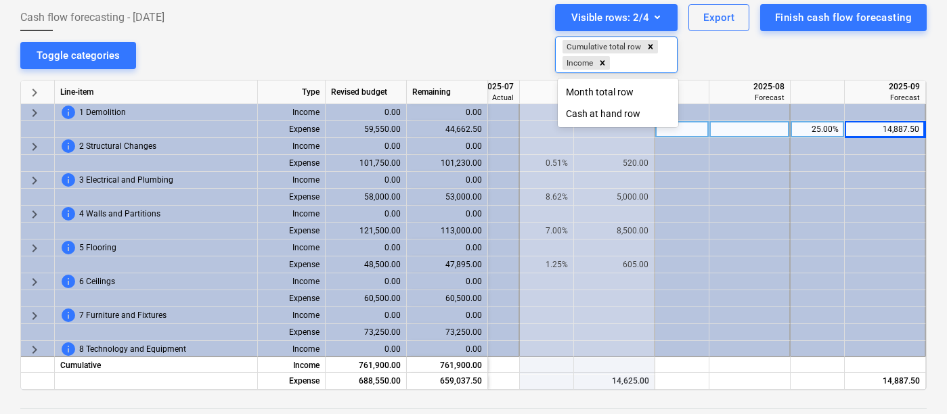
click at [420, 66] on div at bounding box center [473, 207] width 947 height 414
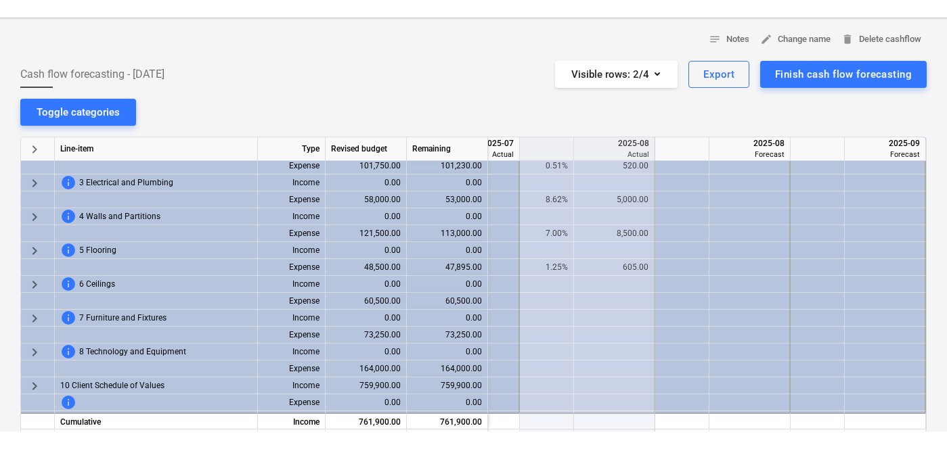
scroll to position [0, 0]
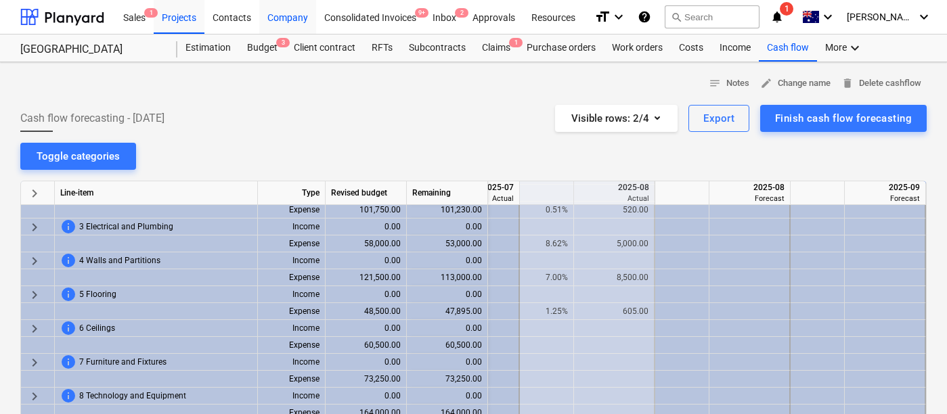
click at [284, 16] on div "Company" at bounding box center [287, 16] width 57 height 35
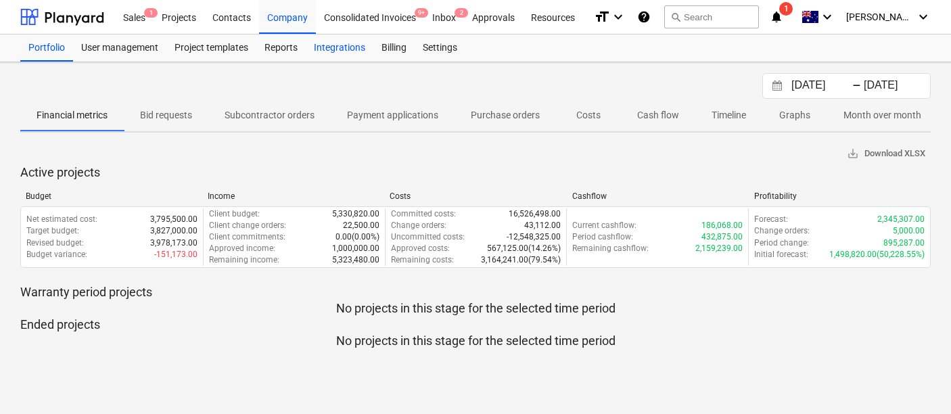
click at [339, 50] on div "Integrations" at bounding box center [340, 48] width 68 height 27
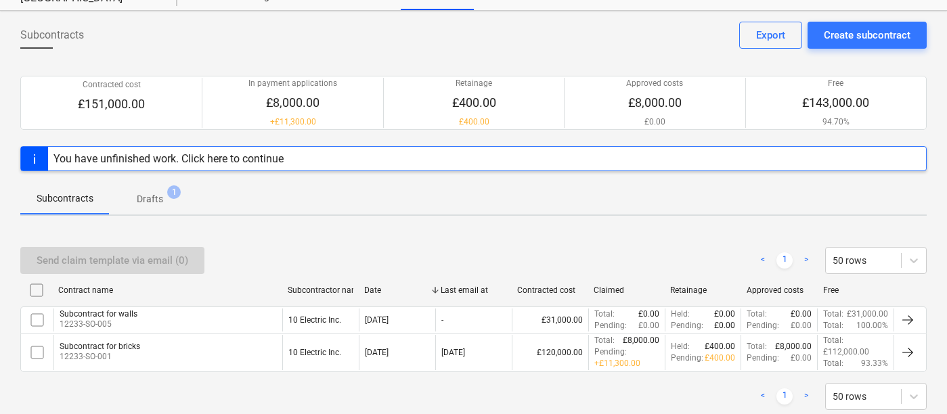
scroll to position [51, 0]
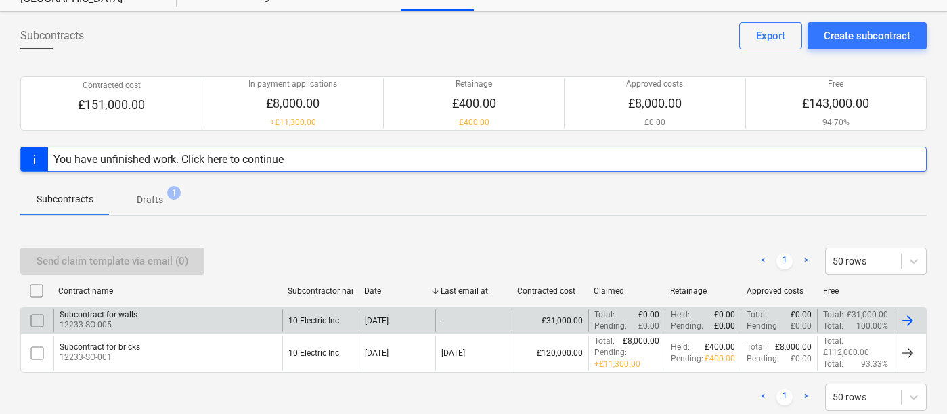
click at [228, 319] on div "Subcontract for walls 12233-SO-005" at bounding box center [167, 320] width 229 height 23
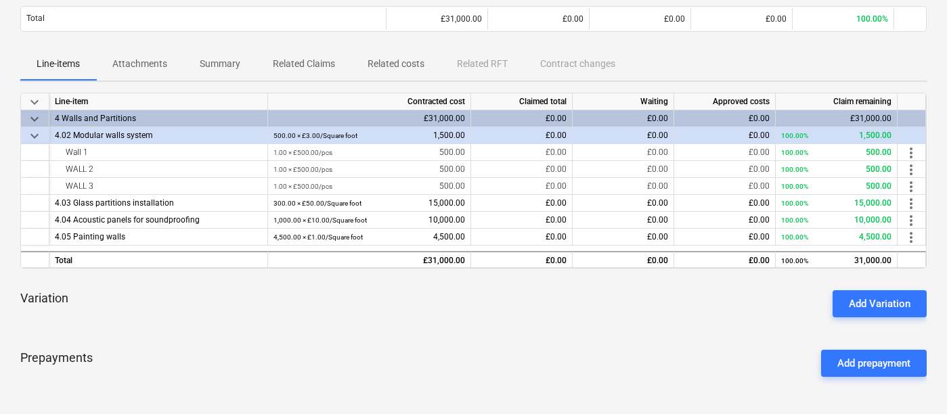
scroll to position [183, 0]
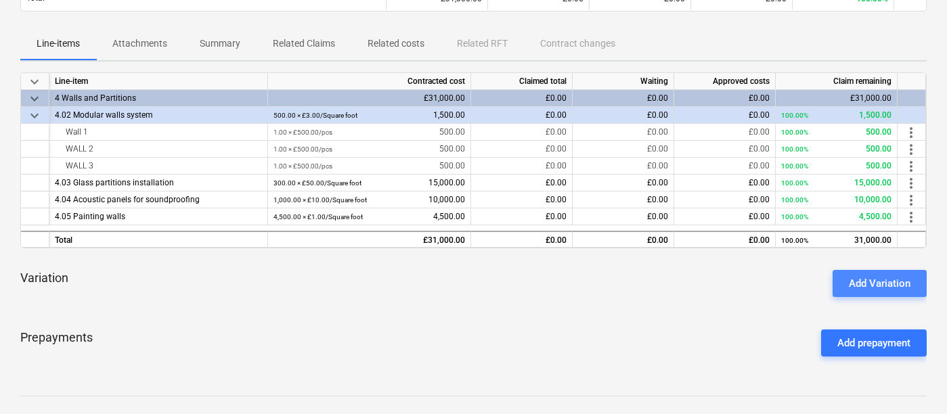
click at [880, 284] on div "Add Variation" at bounding box center [880, 284] width 62 height 18
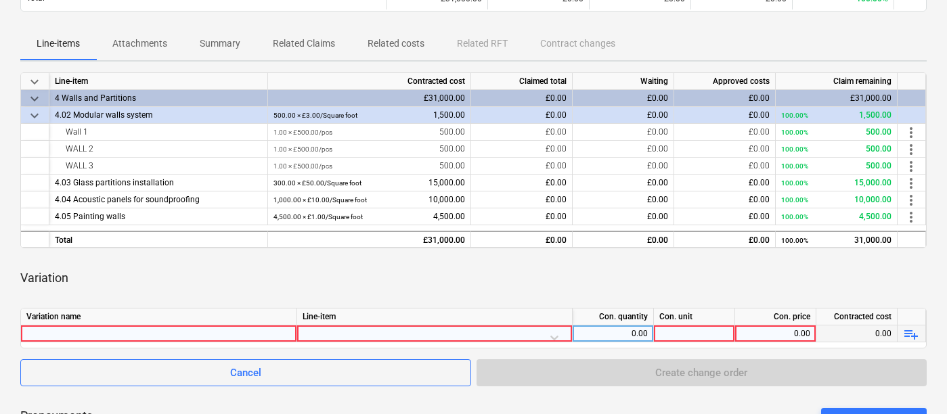
click at [240, 337] on div at bounding box center [158, 333] width 265 height 16
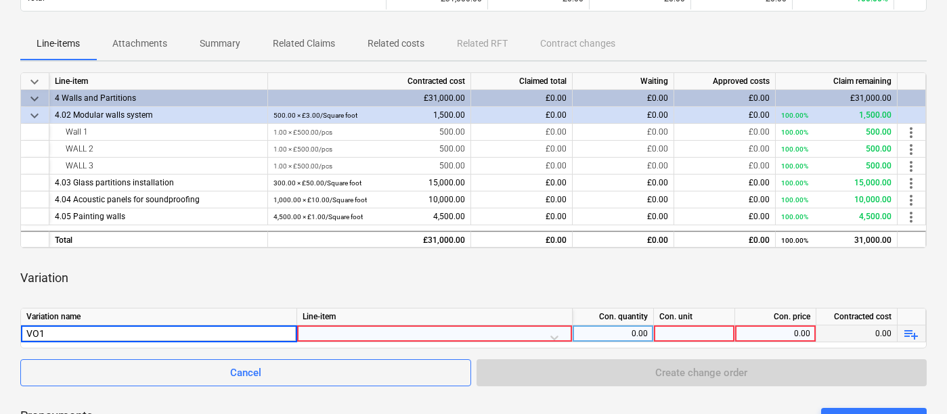
type input "VO1"
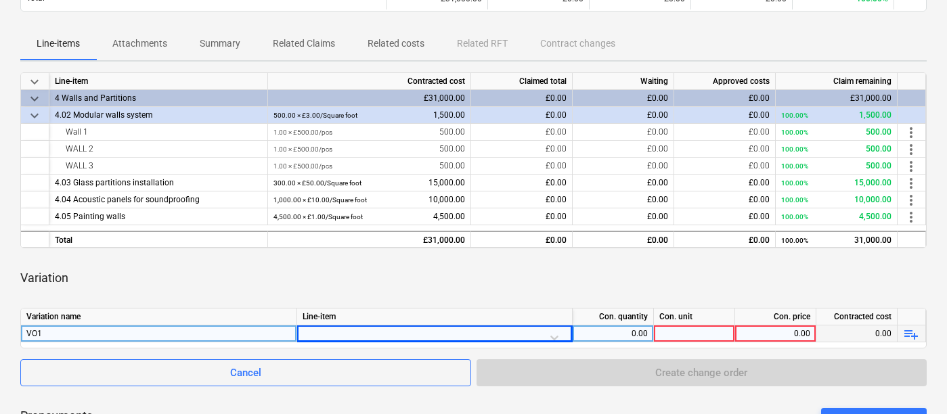
click at [382, 328] on div at bounding box center [434, 337] width 264 height 24
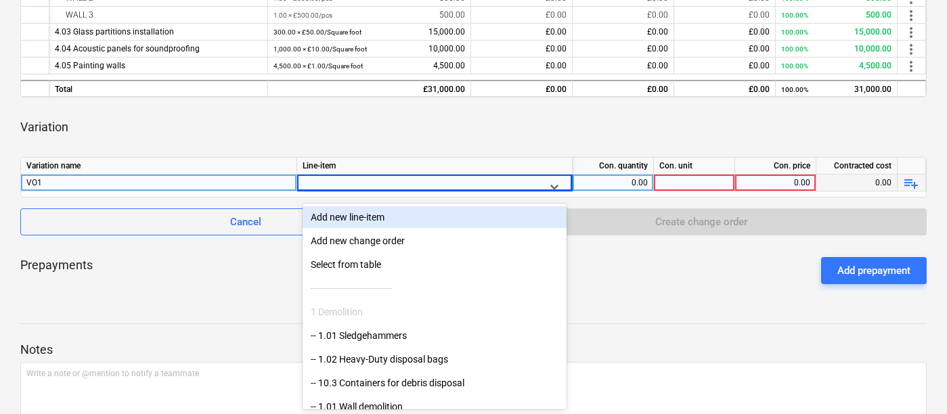
click at [340, 152] on div "keyboard_arrow_down Line-item Contracted cost Claimed total Waiting Approved co…" at bounding box center [473, 109] width 906 height 374
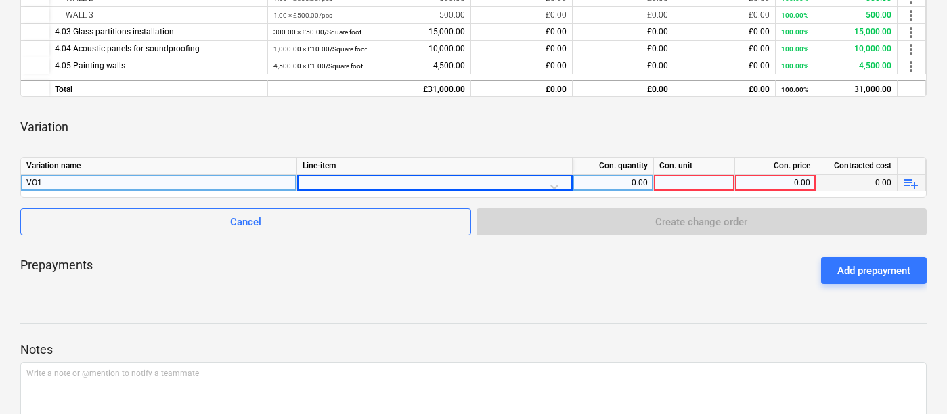
click at [911, 183] on span "playlist_add" at bounding box center [911, 183] width 16 height 16
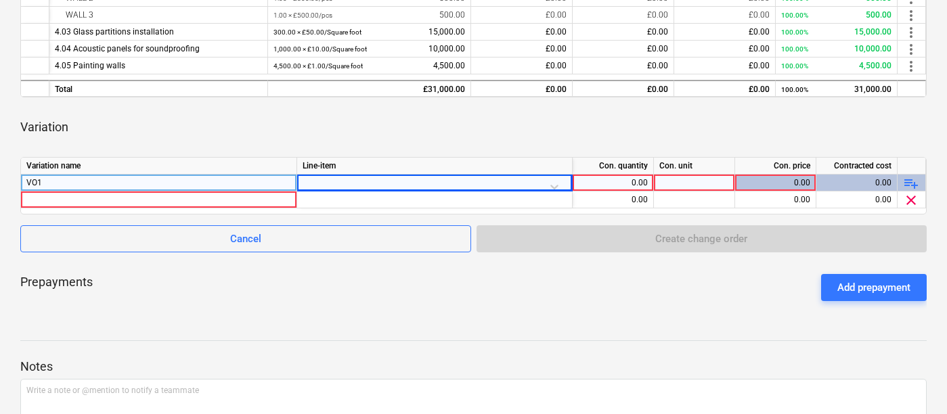
click at [911, 183] on span "playlist_add" at bounding box center [911, 183] width 16 height 16
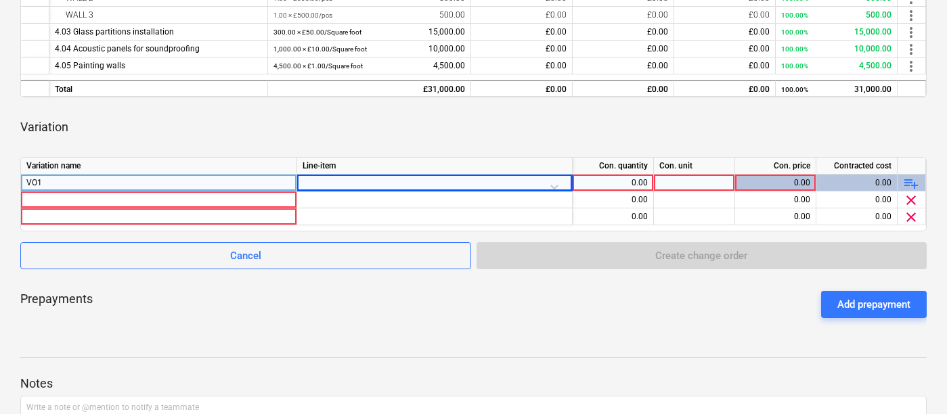
click at [911, 183] on span "playlist_add" at bounding box center [911, 183] width 16 height 16
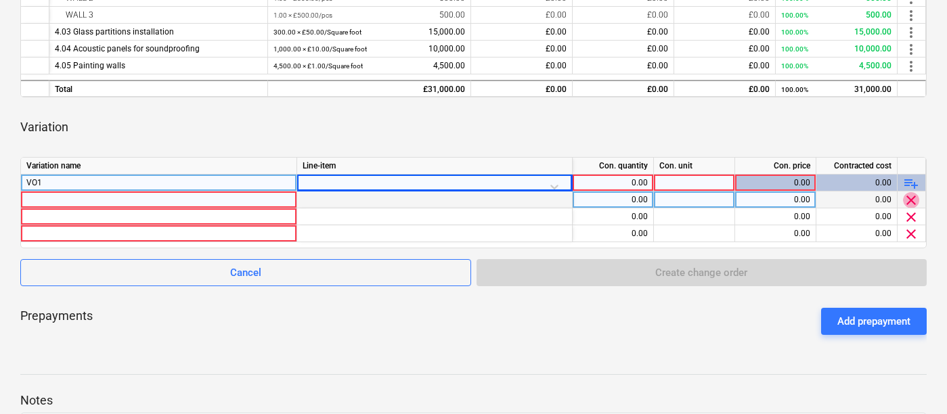
click at [911, 198] on span "clear" at bounding box center [911, 200] width 16 height 16
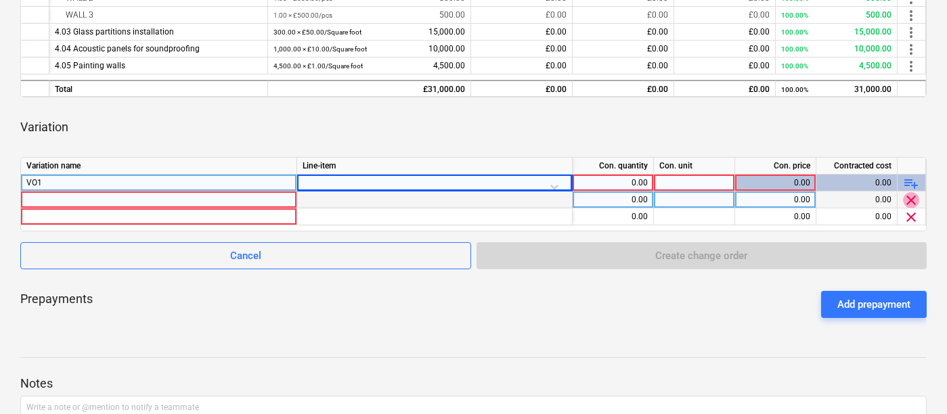
click at [911, 198] on span "clear" at bounding box center [911, 200] width 16 height 16
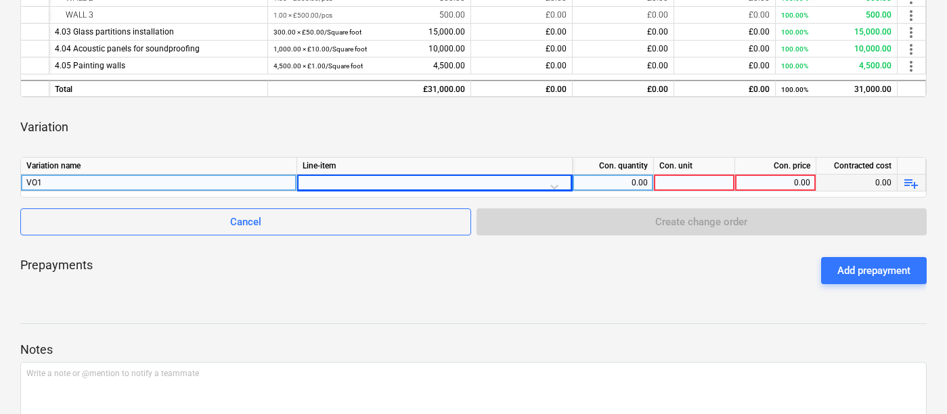
click at [911, 198] on div at bounding box center [473, 203] width 906 height 11
